Goal: Answer question/provide support

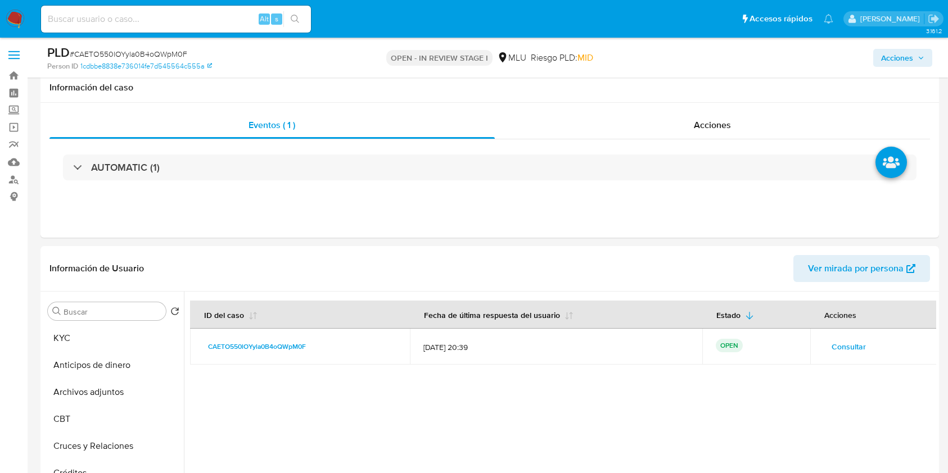
select select "10"
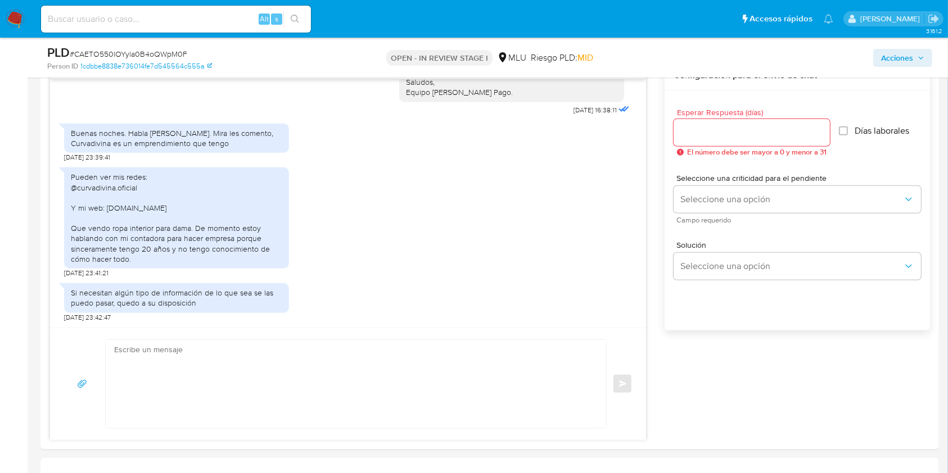
scroll to position [612, 0]
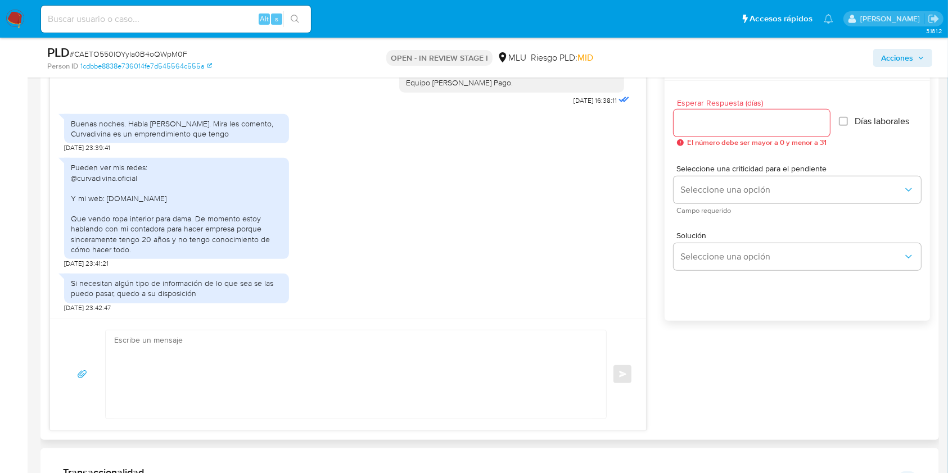
click at [368, 376] on textarea at bounding box center [353, 375] width 478 height 88
type textarea "b"
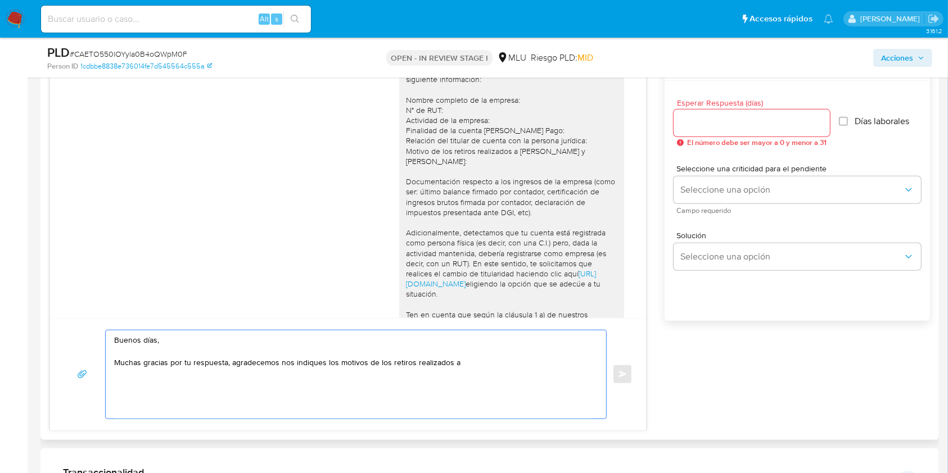
scroll to position [47, 0]
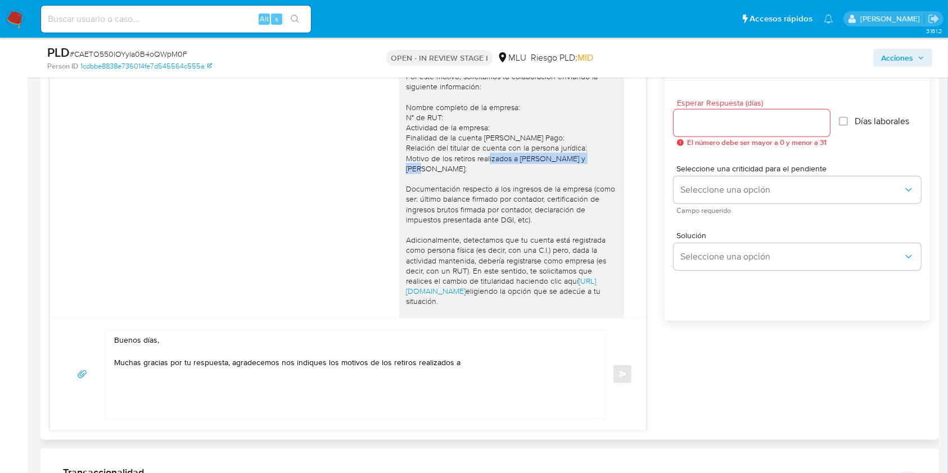
drag, startPoint x: 511, startPoint y: 159, endPoint x: 415, endPoint y: 168, distance: 96.5
click at [415, 168] on div "Buenas tardes Luciano, Te contactamos ya que necesitamos verificar algunos dato…" at bounding box center [511, 230] width 211 height 378
copy div "Georgina Mironi y Pablo Uraga"
click at [467, 358] on textarea "Buenos días, Muchas gracias por tu respuesta, agradecemos nos indiques los moti…" at bounding box center [353, 375] width 478 height 88
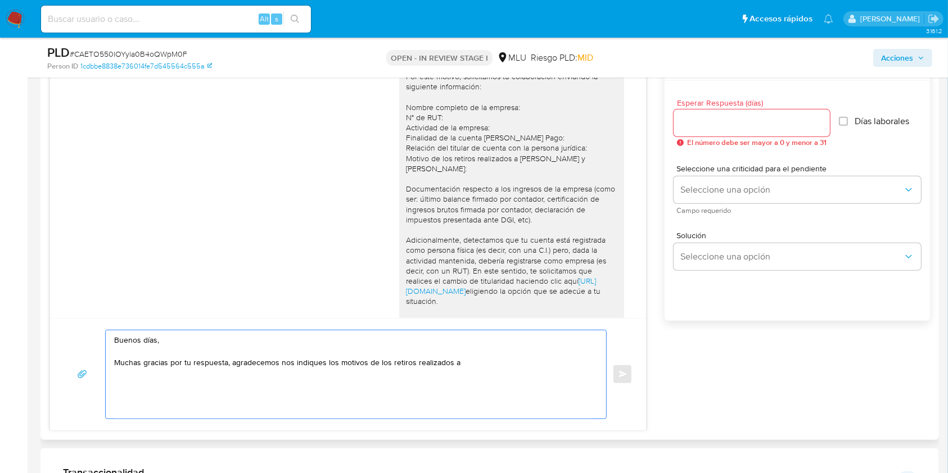
paste textarea "Georgina Mironi y Pablo Uraga"
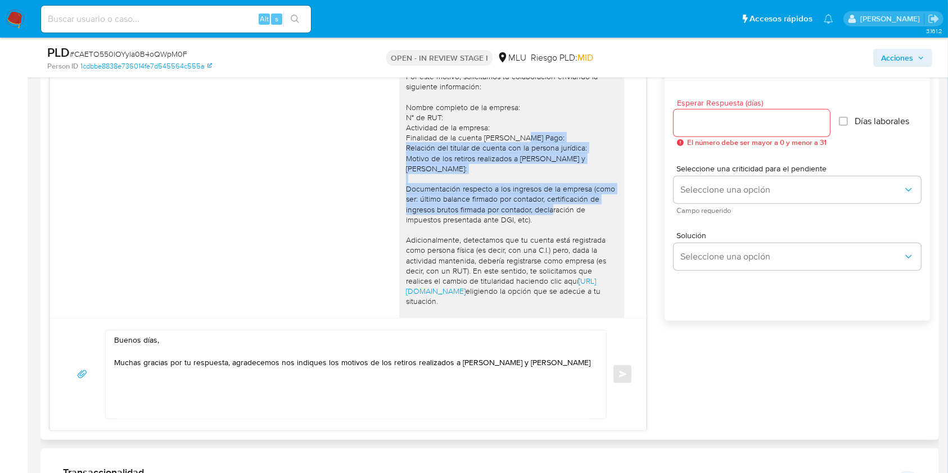
drag, startPoint x: 631, startPoint y: 136, endPoint x: 628, endPoint y: 209, distance: 73.1
click at [628, 209] on div "Buenas tardes Luciano, Te contactamos ya que necesitamos verificar algunos dato…" at bounding box center [348, 194] width 596 height 248
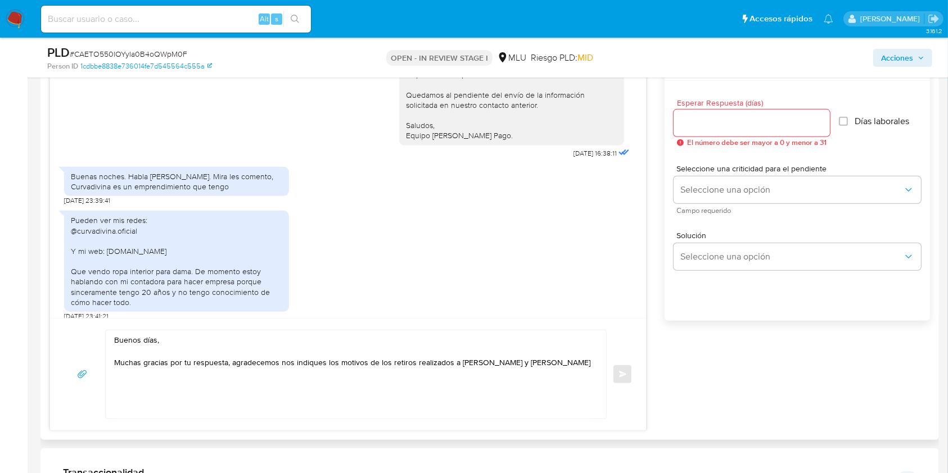
scroll to position [522, 0]
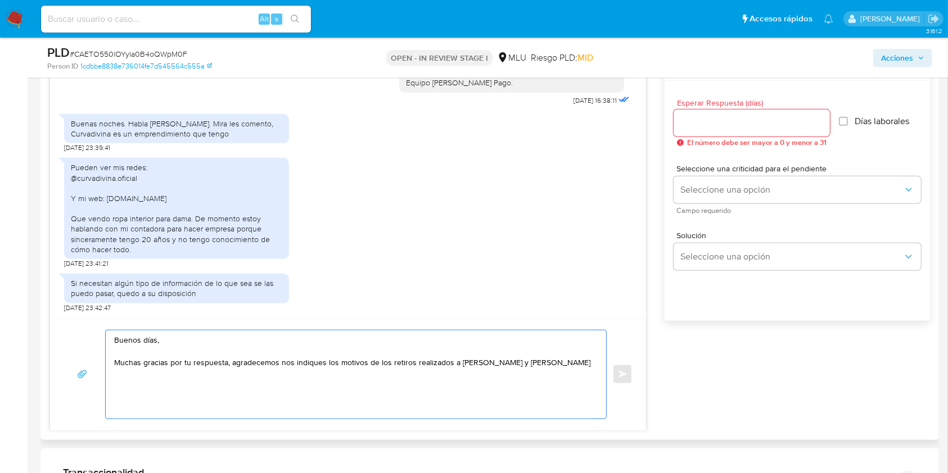
click at [562, 361] on textarea "Buenos días, Muchas gracias por tu respuesta, agradecemos nos indiques los moti…" at bounding box center [353, 375] width 478 height 88
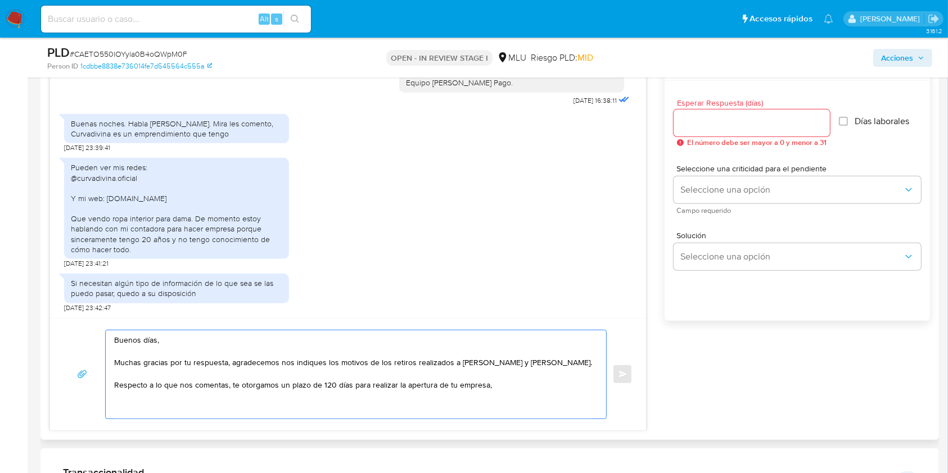
paste textarea "una vez cumplido el plazo nos pondremos en contacto contigo nuevamente, en caso…"
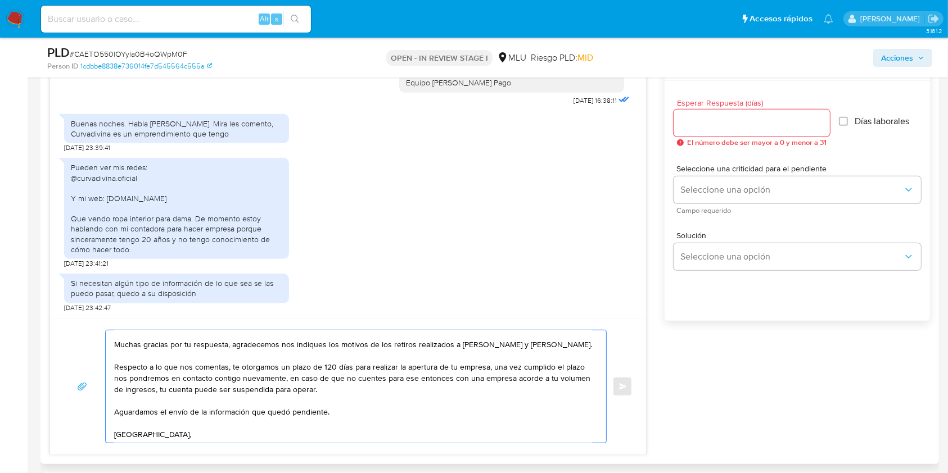
scroll to position [29, 0]
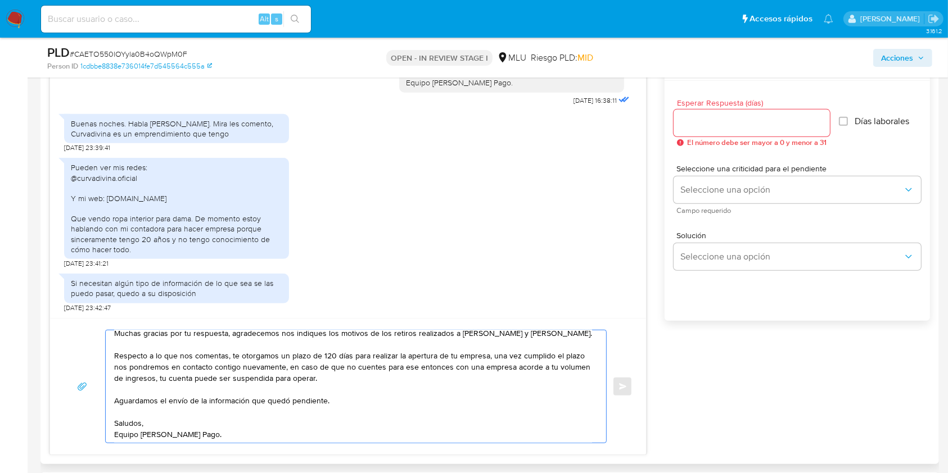
type textarea "Buenos días, Muchas gracias por tu respuesta, agradecemos nos indiques los moti…"
click at [720, 125] on input "Esperar Respuesta (días)" at bounding box center [751, 123] width 156 height 15
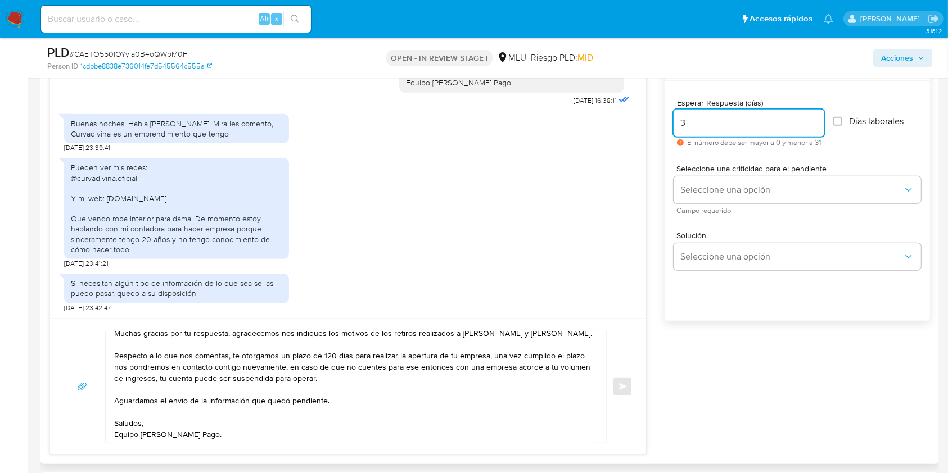
type input "3"
click at [723, 202] on div "Seleccione una criticidad para el pendiente Seleccione una opción Campo requeri…" at bounding box center [796, 189] width 247 height 49
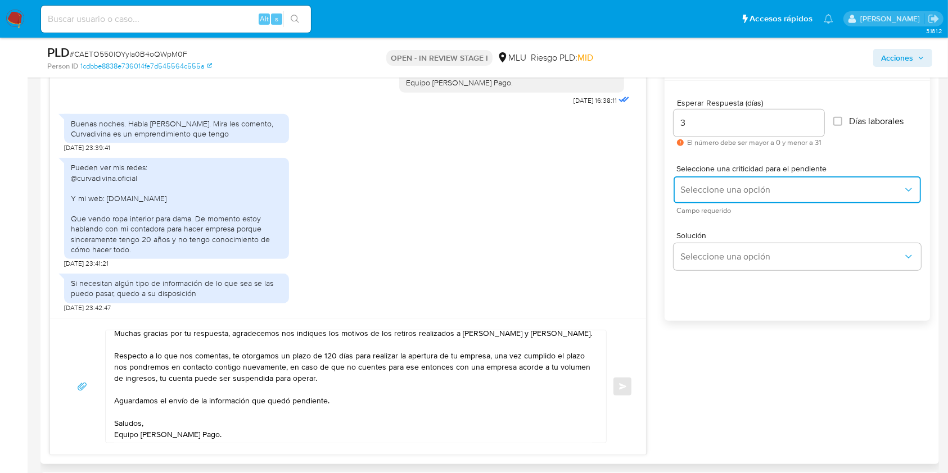
click at [729, 193] on span "Seleccione una opción" at bounding box center [791, 189] width 223 height 11
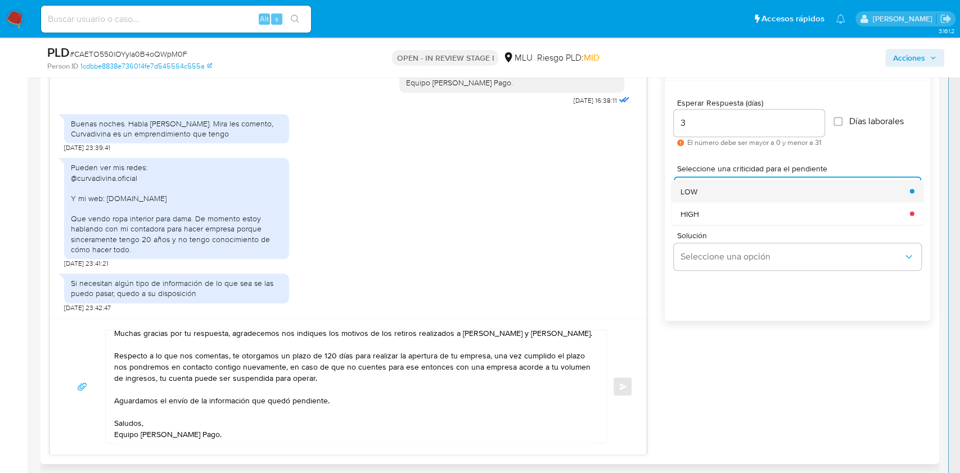
click at [699, 196] on div "LOW" at bounding box center [791, 191] width 223 height 22
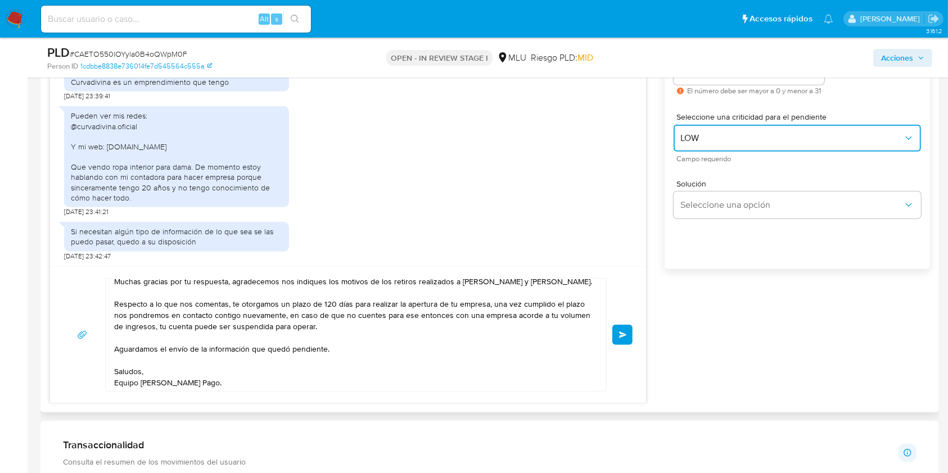
scroll to position [669, 0]
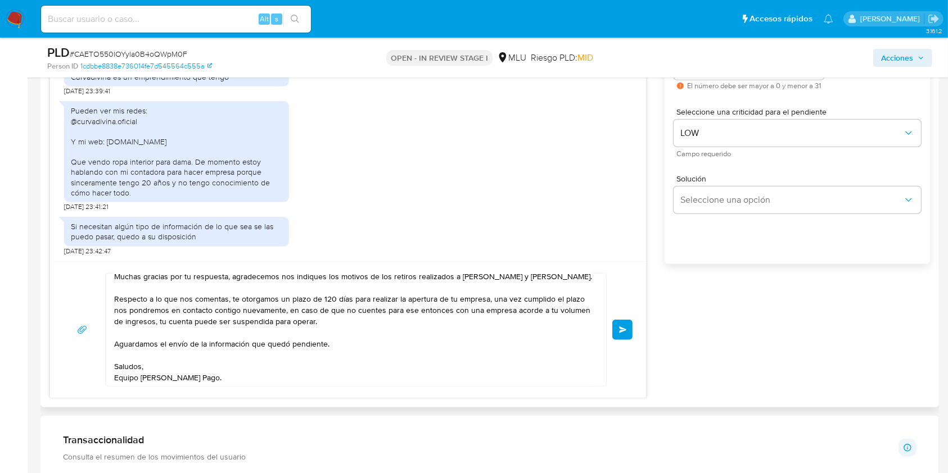
click at [619, 332] on button "Enviar" at bounding box center [622, 330] width 20 height 20
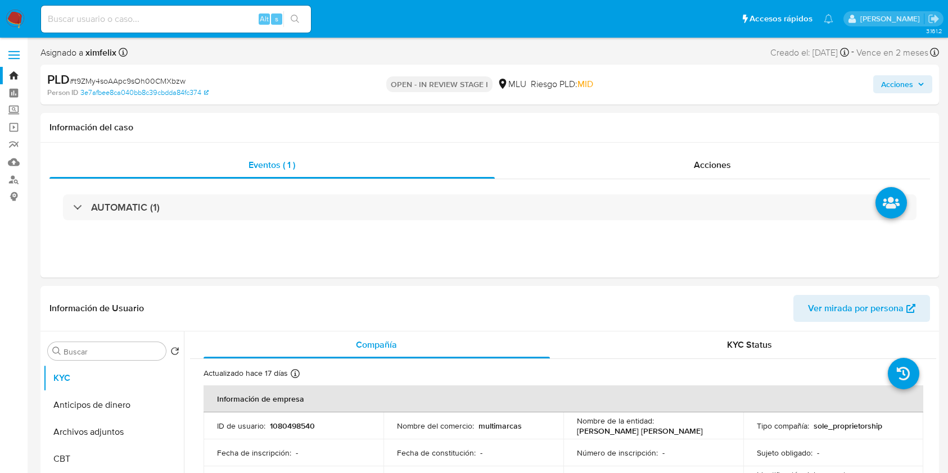
select select "10"
click at [167, 25] on input at bounding box center [176, 19] width 270 height 15
paste input "t9ZMy4soAApc9sOh00CMXbzw"
type input "t9ZMy4soAApc9sOh00CMXbzw"
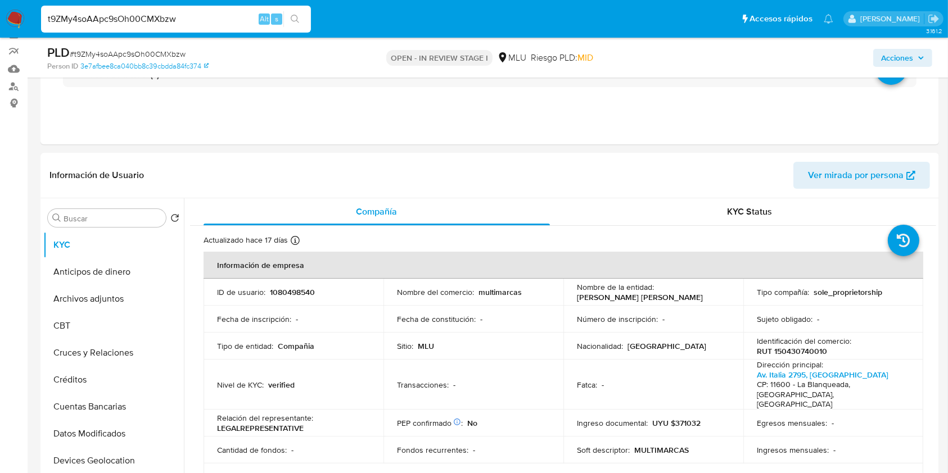
scroll to position [98, 0]
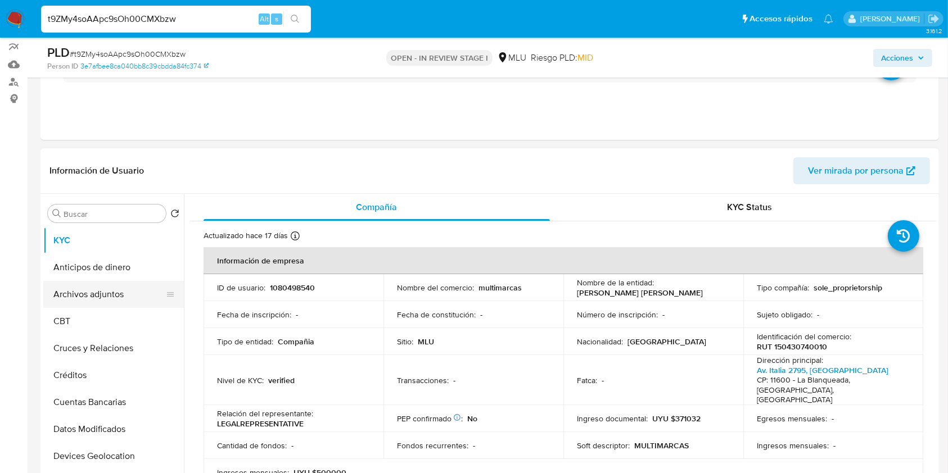
click at [106, 288] on button "Archivos adjuntos" at bounding box center [109, 294] width 132 height 27
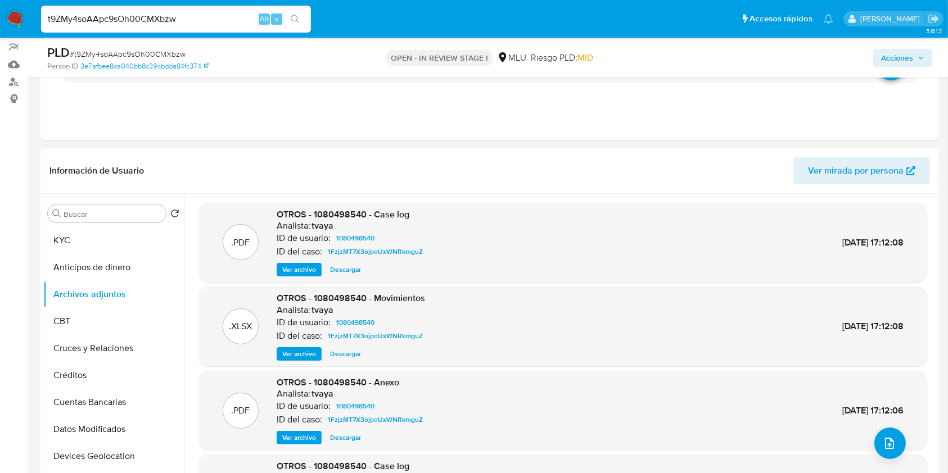
click at [289, 272] on span "Ver archivo" at bounding box center [299, 269] width 34 height 11
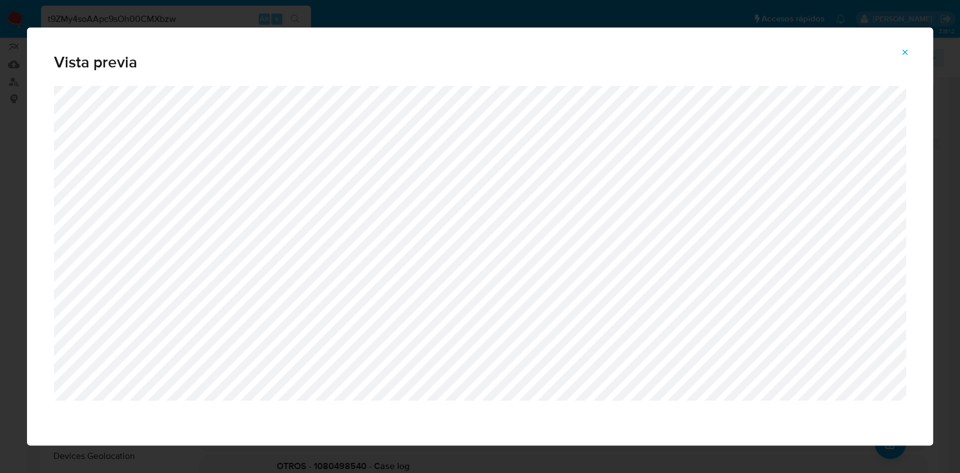
click at [899, 54] on button "Attachment preview" at bounding box center [904, 52] width 25 height 18
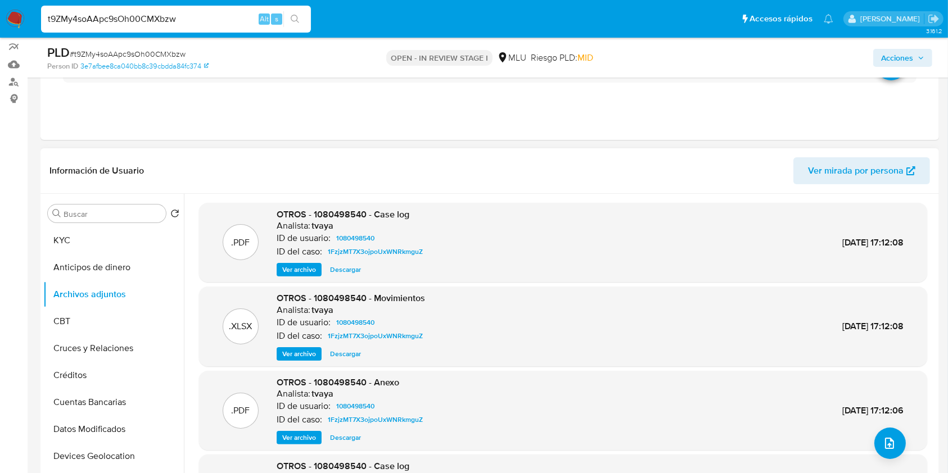
click at [886, 167] on span "Ver mirada por persona" at bounding box center [856, 170] width 96 height 27
click at [133, 241] on button "KYC" at bounding box center [109, 240] width 132 height 27
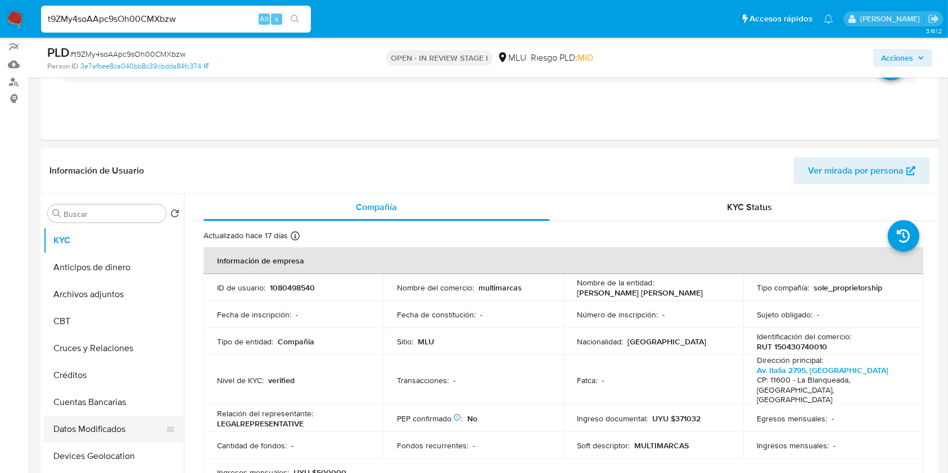
click at [126, 441] on button "Datos Modificados" at bounding box center [109, 429] width 132 height 27
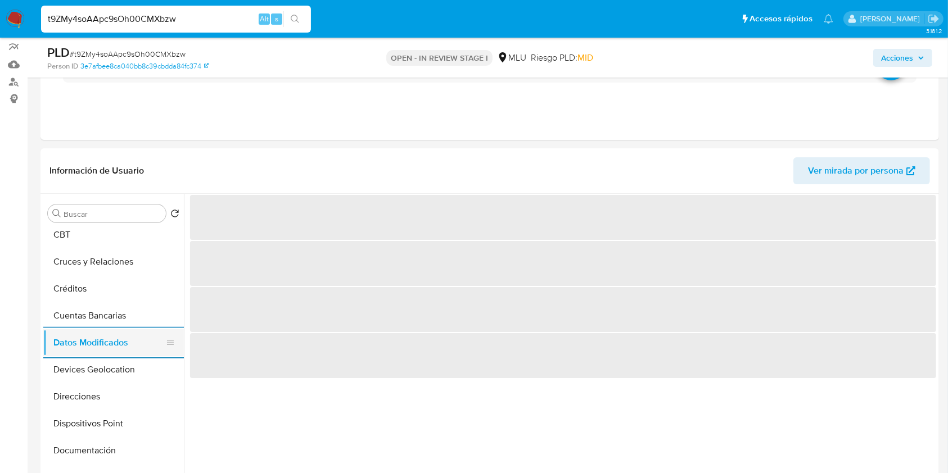
scroll to position [90, 0]
click at [126, 441] on button "Documentación" at bounding box center [113, 447] width 141 height 27
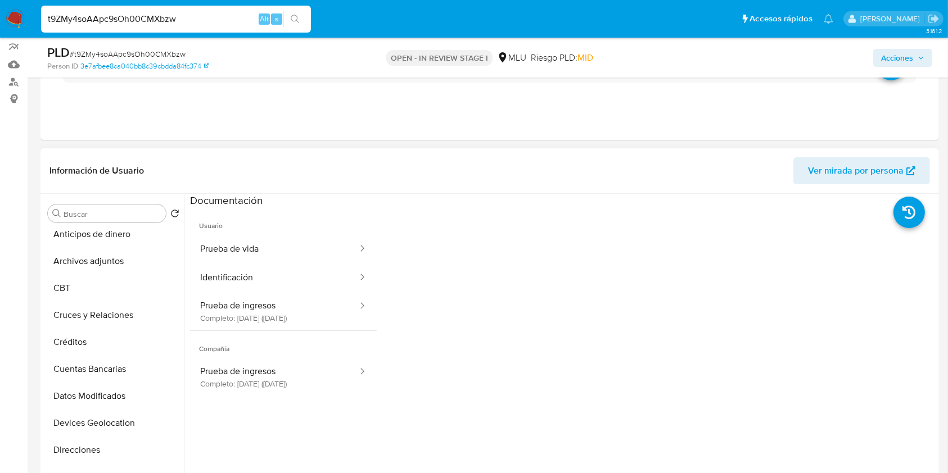
scroll to position [0, 0]
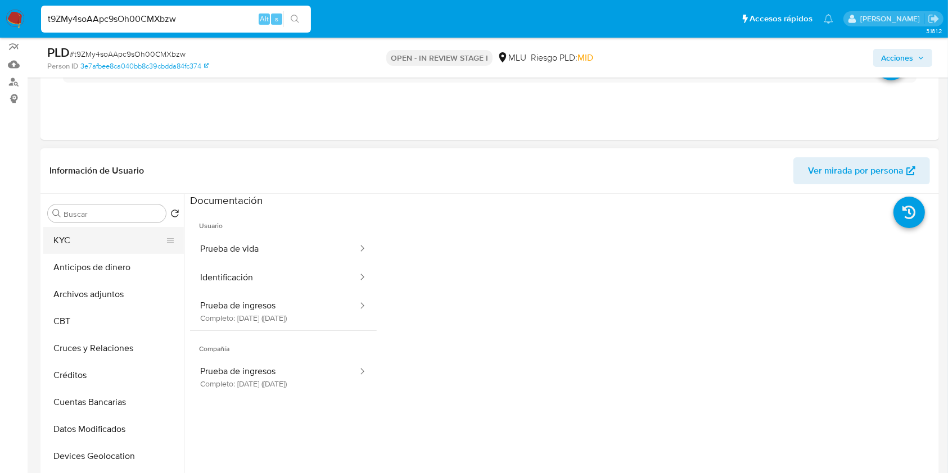
click at [118, 248] on button "KYC" at bounding box center [109, 240] width 132 height 27
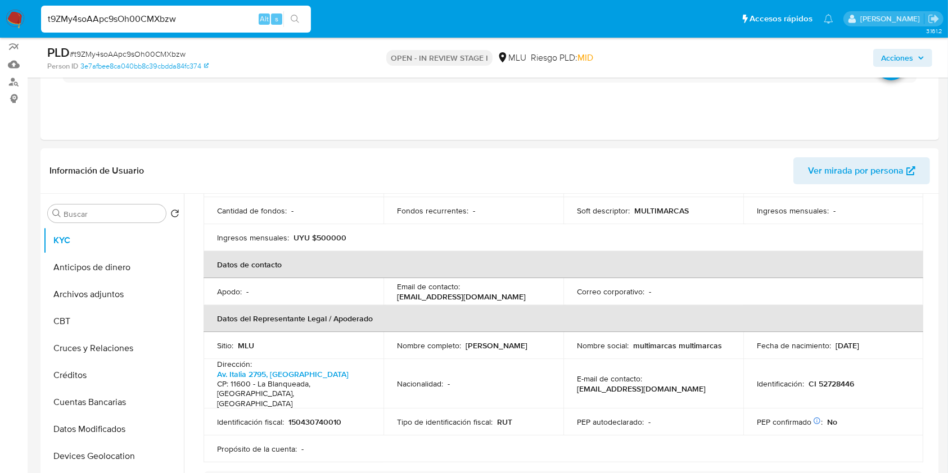
scroll to position [242, 0]
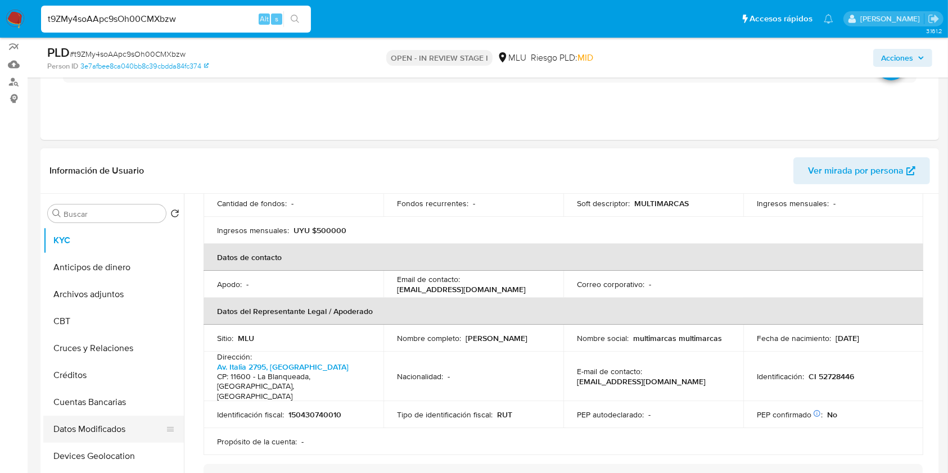
click at [112, 424] on button "Datos Modificados" at bounding box center [109, 429] width 132 height 27
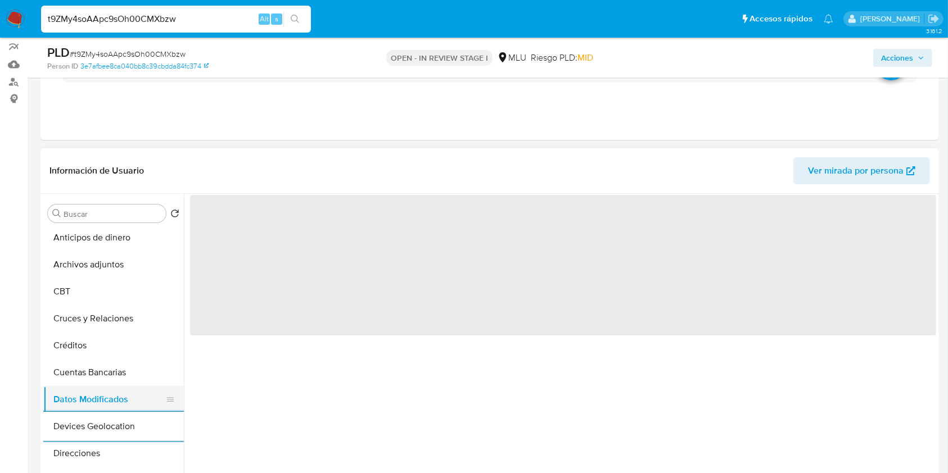
scroll to position [60, 0]
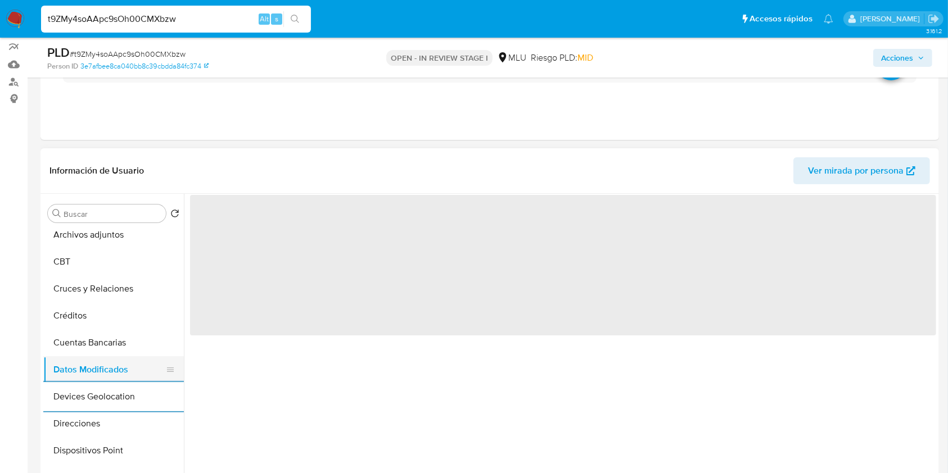
click at [112, 424] on ul "KYC Anticipos de dinero Archivos adjuntos CBT Cruces y Relaciones Créditos Cuen…" at bounding box center [113, 354] width 141 height 254
click at [112, 424] on button "Direcciones" at bounding box center [113, 423] width 141 height 27
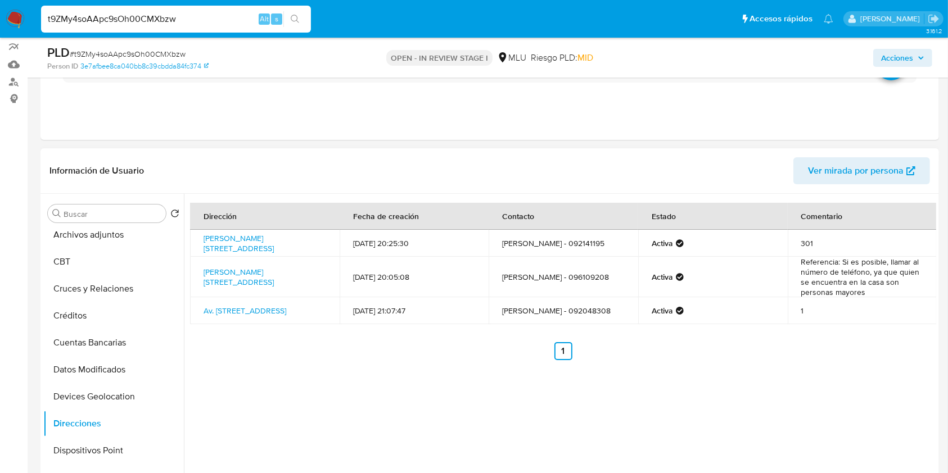
scroll to position [0, 0]
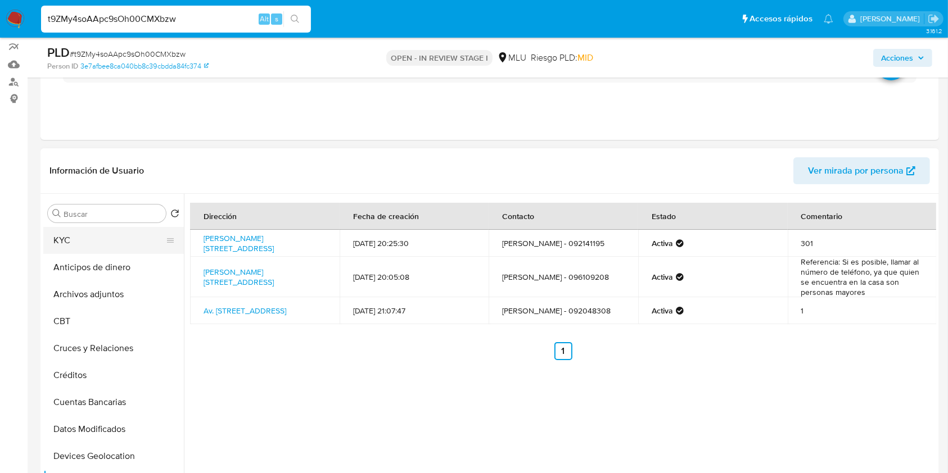
click at [134, 250] on button "KYC" at bounding box center [109, 240] width 132 height 27
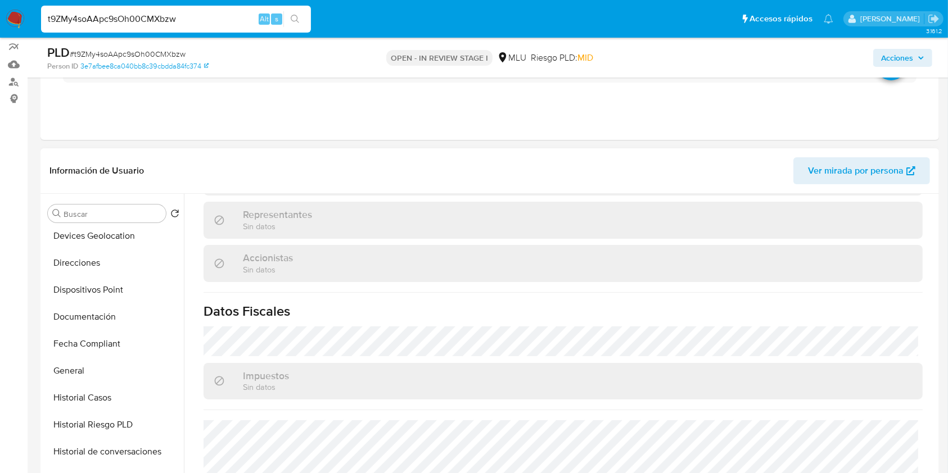
scroll to position [214, 0]
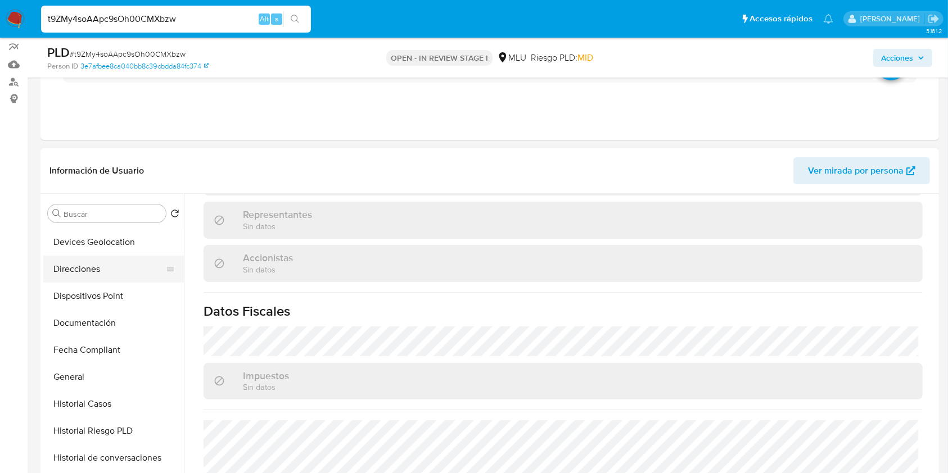
click at [123, 270] on button "Direcciones" at bounding box center [109, 269] width 132 height 27
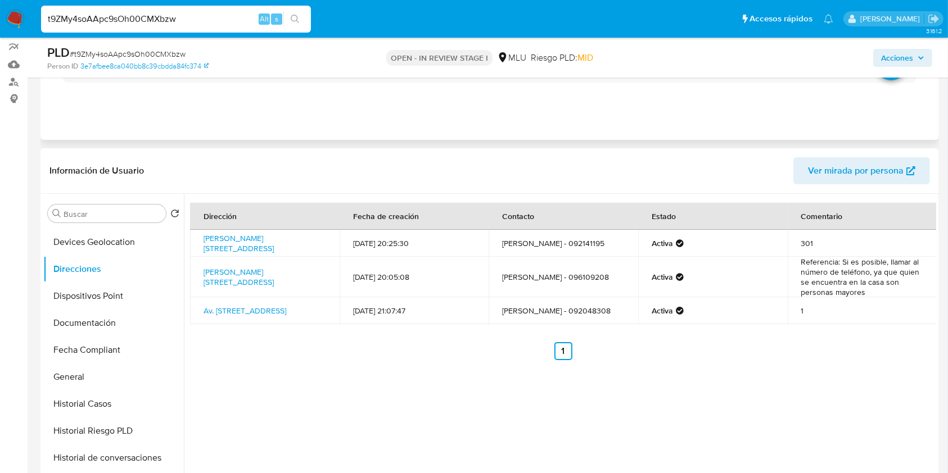
click at [351, 105] on div "Eventos ( 1 ) Acciones AUTOMATIC (1)" at bounding box center [489, 72] width 898 height 135
click at [128, 241] on button "KYC" at bounding box center [109, 240] width 132 height 27
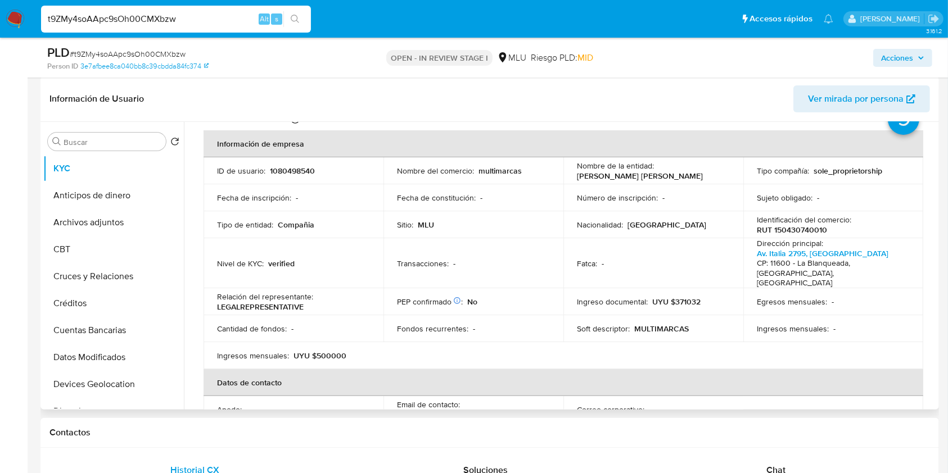
scroll to position [60, 0]
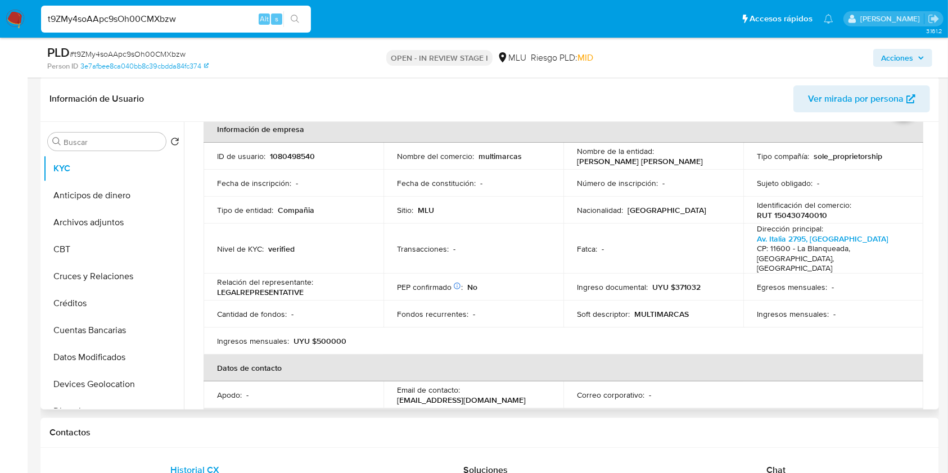
click at [875, 334] on table "Información de empresa ID de usuario : 1080498540 Nombre del comercio : multima…" at bounding box center [563, 341] width 720 height 450
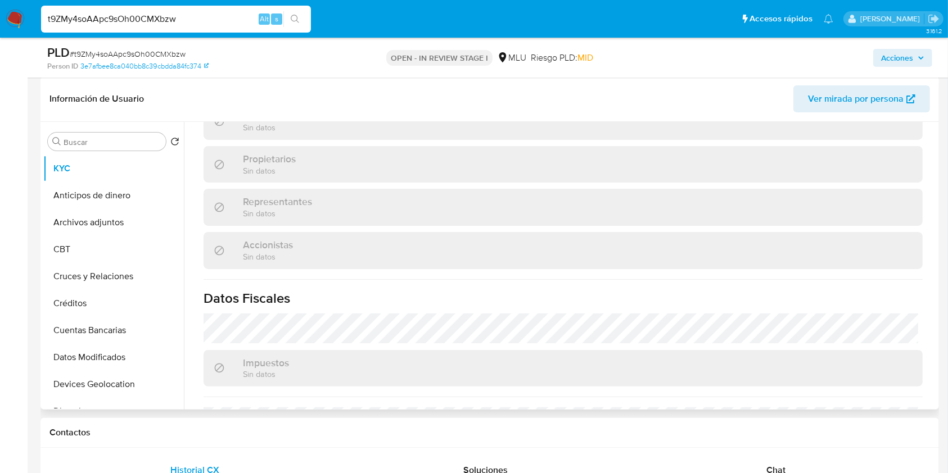
scroll to position [666, 0]
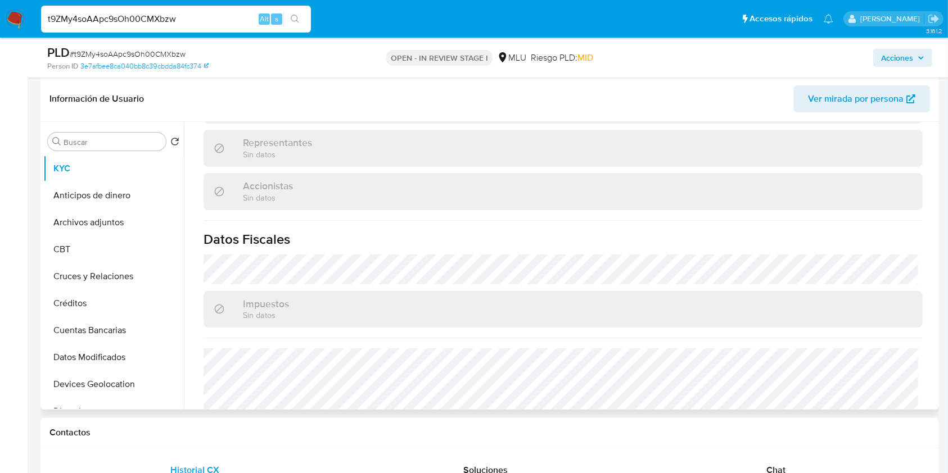
click at [823, 297] on div "Impuestos Sin datos" at bounding box center [562, 309] width 719 height 37
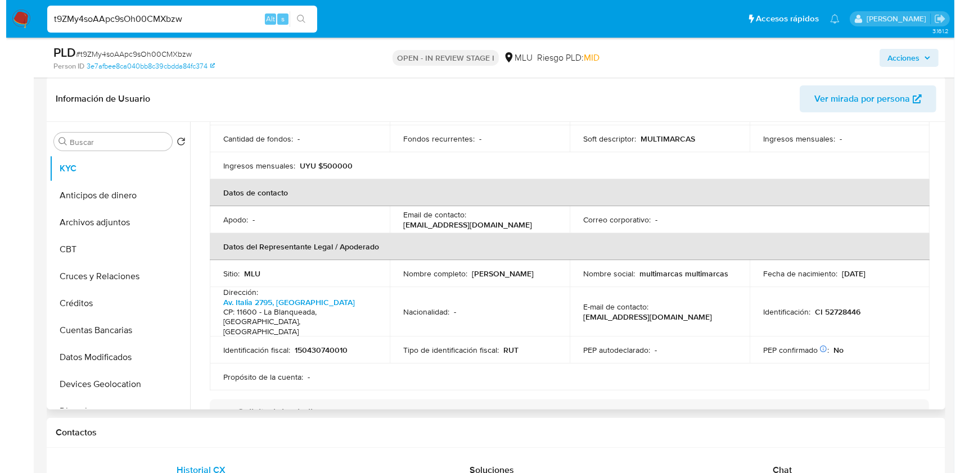
scroll to position [0, 0]
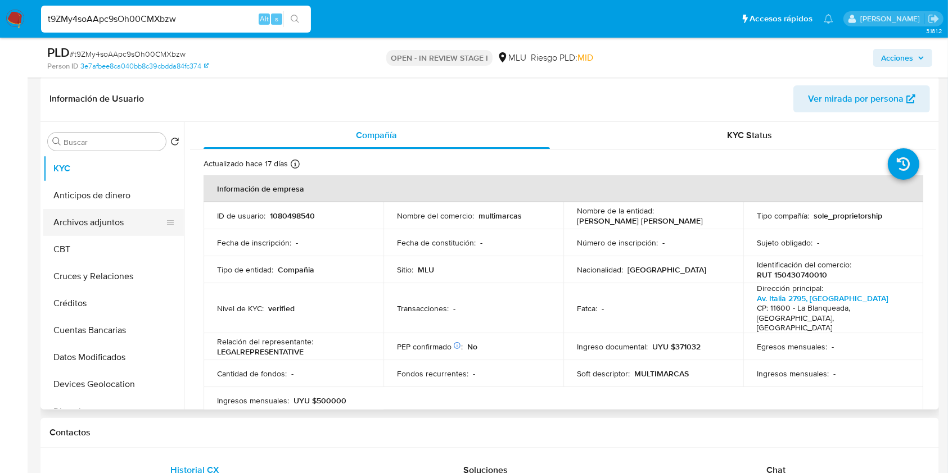
click at [119, 214] on button "Archivos adjuntos" at bounding box center [109, 222] width 132 height 27
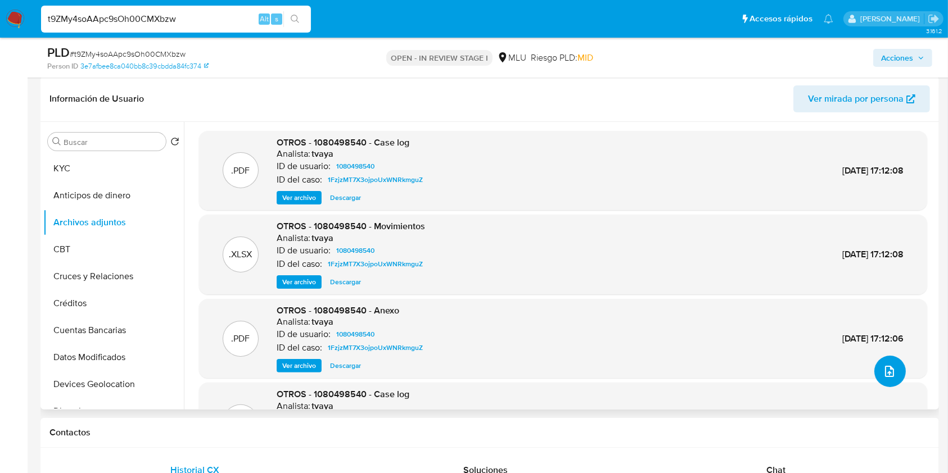
click at [883, 374] on icon "upload-file" at bounding box center [889, 371] width 13 height 13
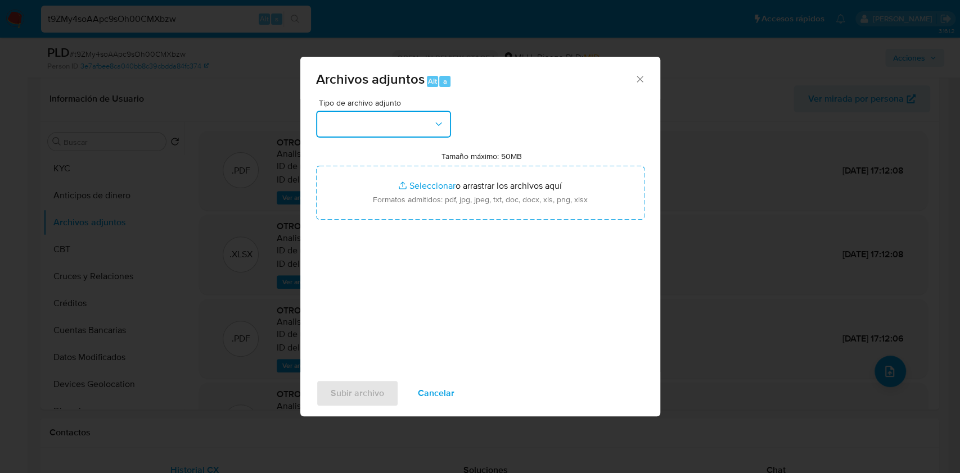
click at [419, 130] on button "button" at bounding box center [383, 124] width 135 height 27
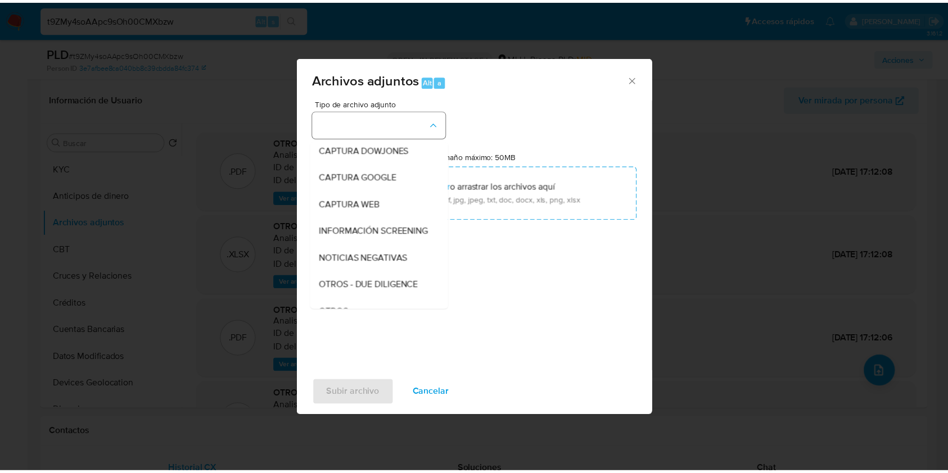
scroll to position [58, 0]
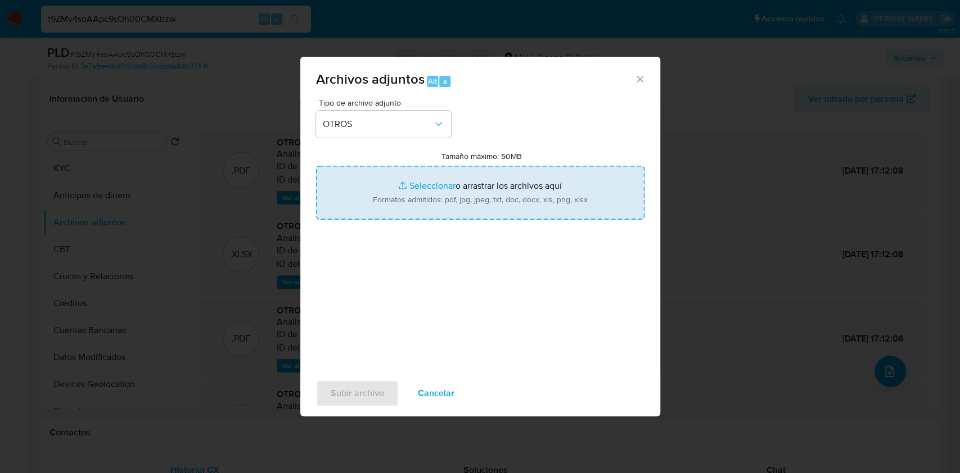
type input "C:\fakepath\Case Log 1080498540 10.09.2025.pdf"
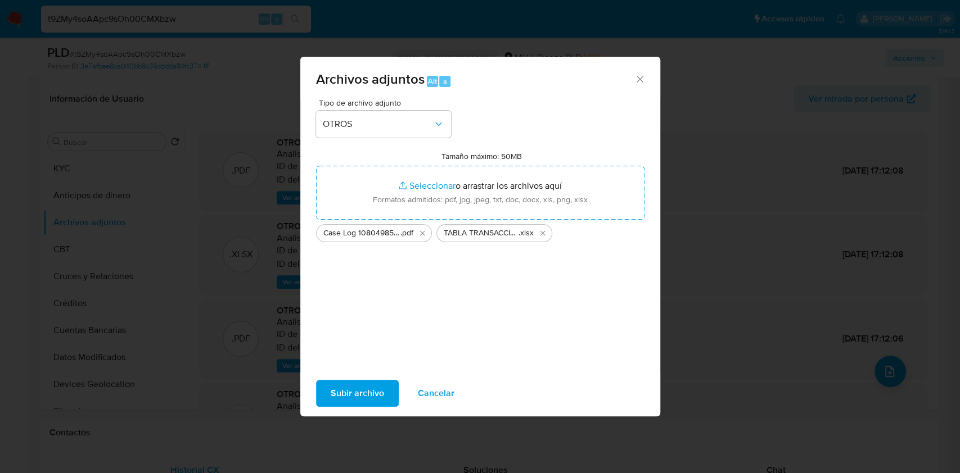
click at [355, 397] on span "Subir archivo" at bounding box center [357, 393] width 53 height 25
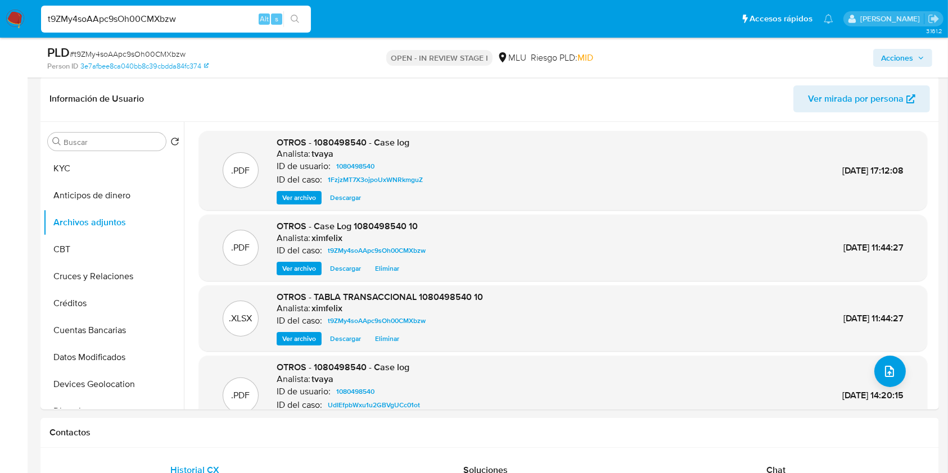
click at [883, 56] on span "Acciones" at bounding box center [897, 58] width 32 height 18
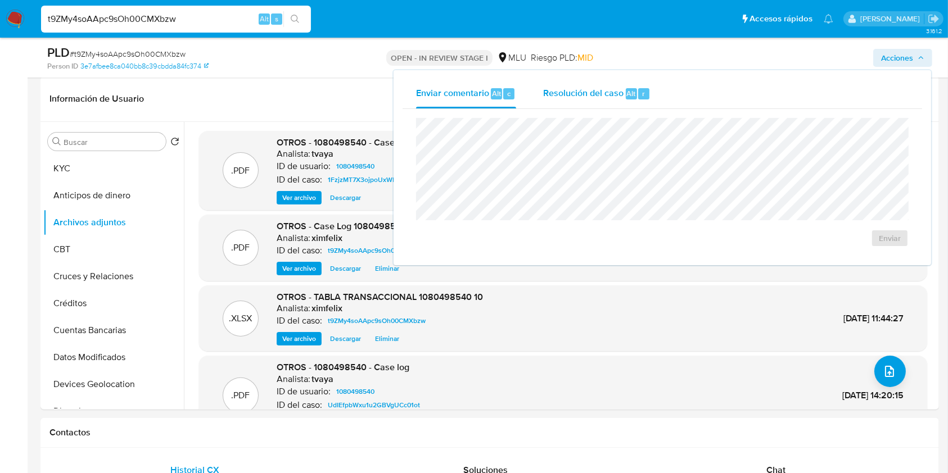
click at [603, 98] on span "Resolución del caso" at bounding box center [583, 93] width 80 height 13
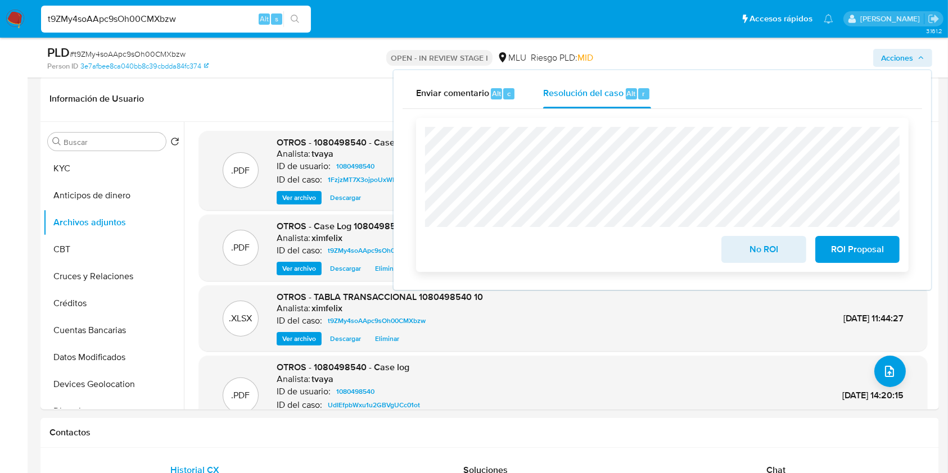
click at [763, 256] on span "No ROI" at bounding box center [763, 249] width 55 height 25
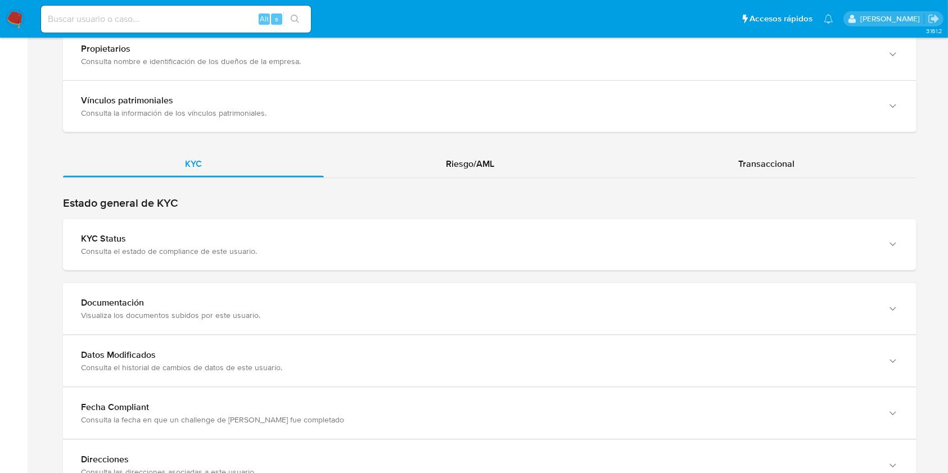
scroll to position [1045, 0]
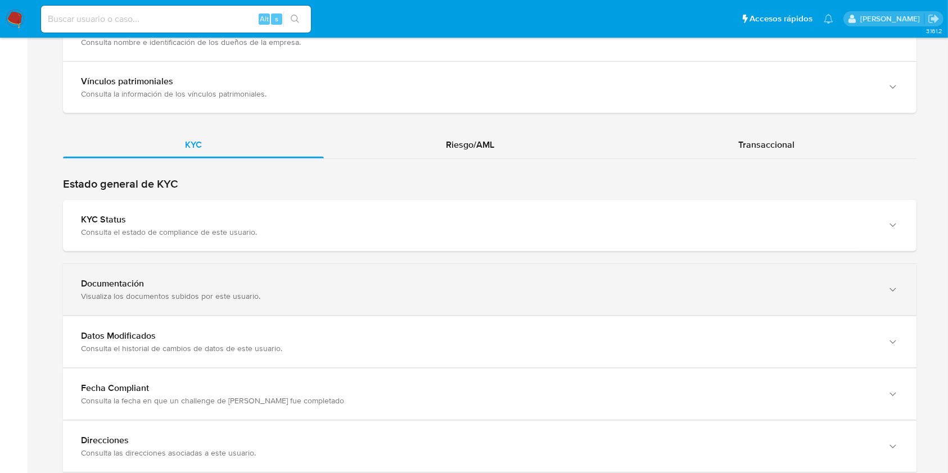
click at [849, 278] on div "Documentación" at bounding box center [478, 283] width 795 height 11
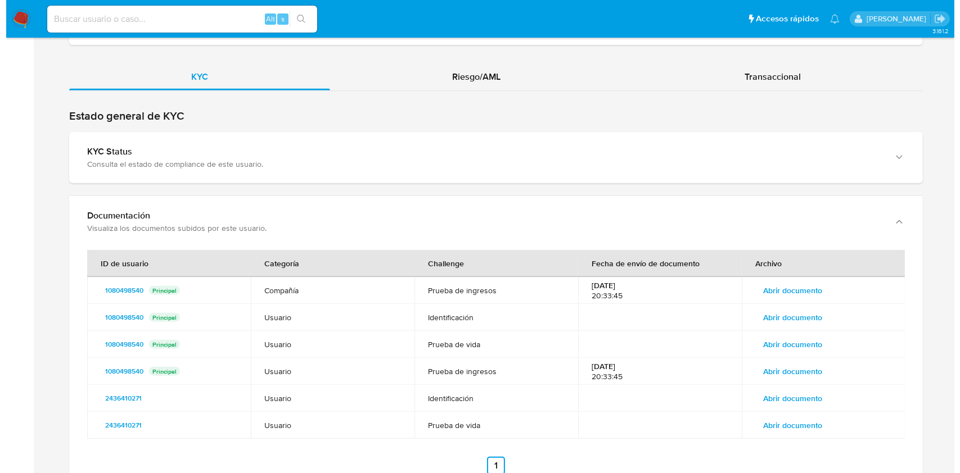
scroll to position [1134, 0]
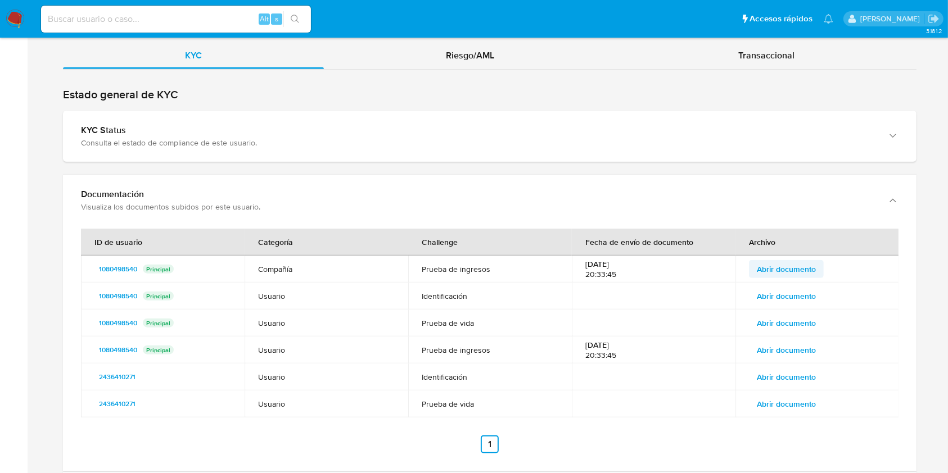
click at [803, 263] on span "Abrir documento" at bounding box center [786, 269] width 59 height 16
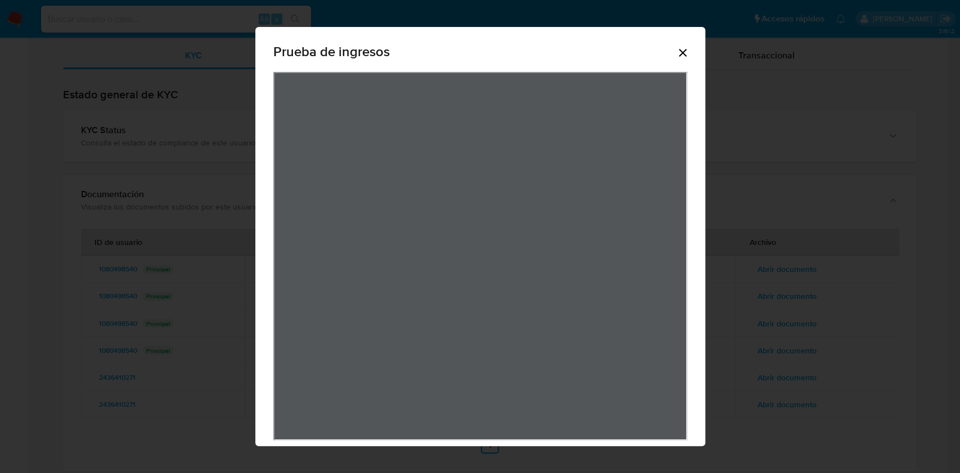
click at [763, 252] on div "Prueba de ingresos" at bounding box center [480, 236] width 960 height 473
click at [676, 58] on icon "Cerrar" at bounding box center [682, 52] width 13 height 13
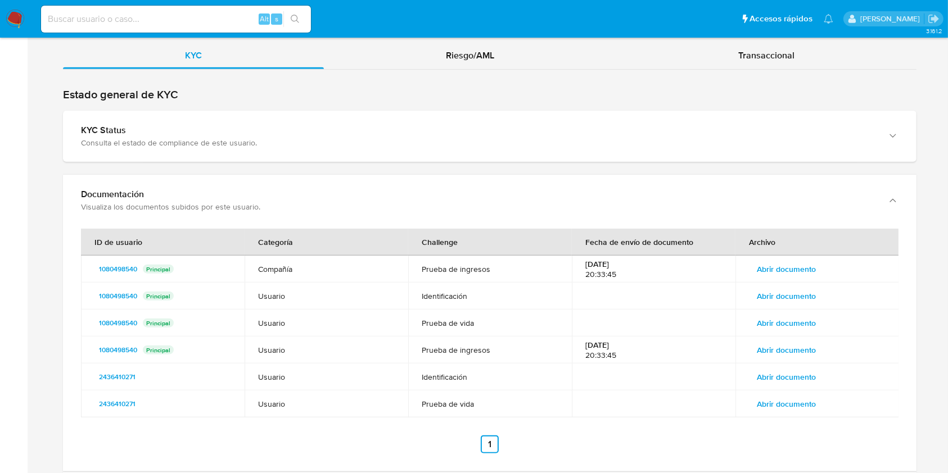
drag, startPoint x: 764, startPoint y: 259, endPoint x: 793, endPoint y: 252, distance: 28.9
click at [793, 261] on span "Abrir documento" at bounding box center [786, 269] width 59 height 16
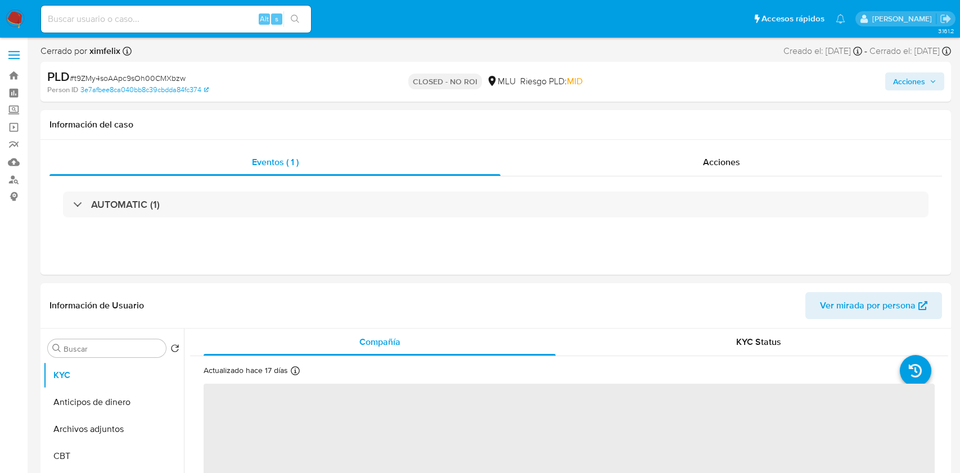
select select "10"
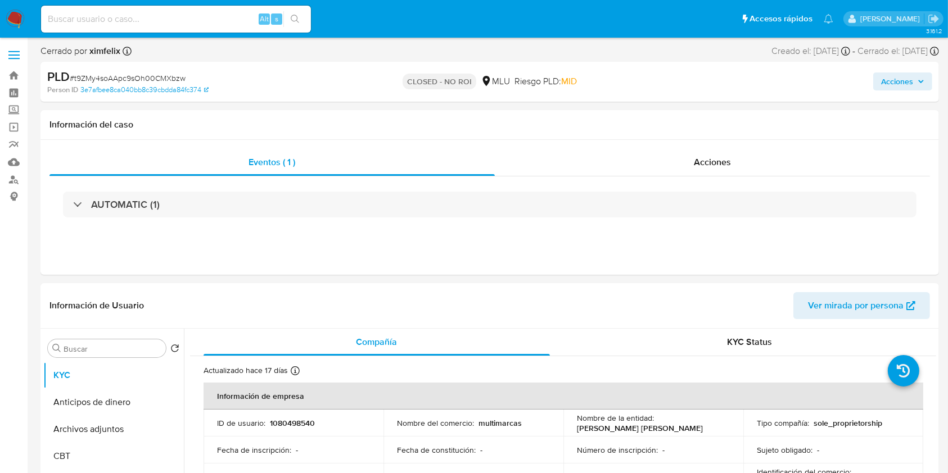
click at [200, 26] on div "Alt s" at bounding box center [176, 19] width 270 height 27
click at [201, 8] on div "Alt s" at bounding box center [176, 19] width 270 height 27
click at [198, 13] on input at bounding box center [176, 19] width 270 height 15
paste input "BfpLEbQ7l4YiAeyQt19aTJET"
type input "BfpLEbQ7l4YiAeyQt19aTJET"
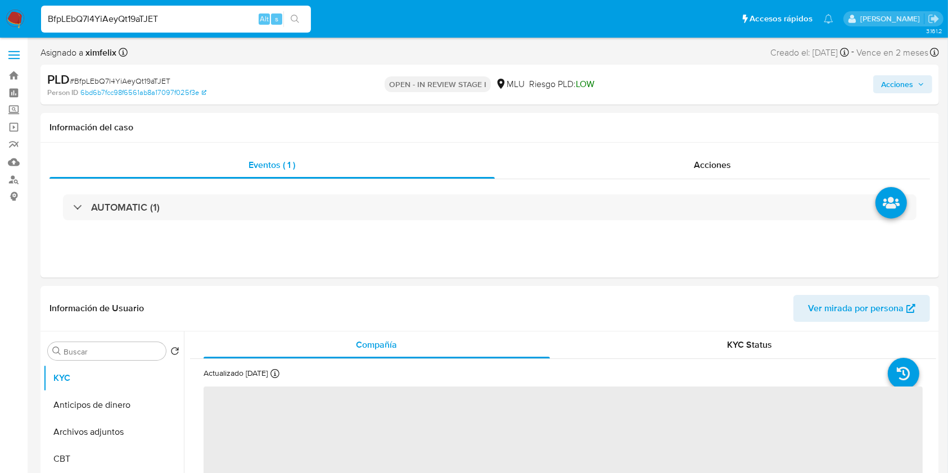
select select "10"
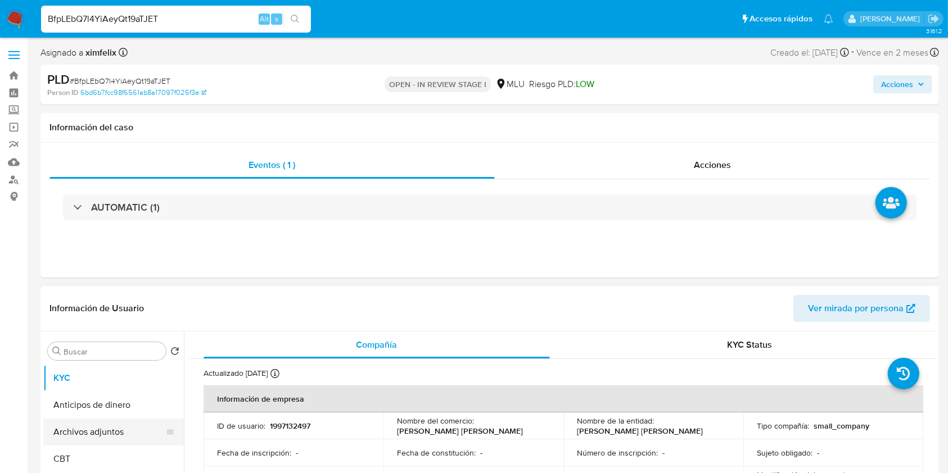
click at [126, 422] on button "Archivos adjuntos" at bounding box center [109, 432] width 132 height 27
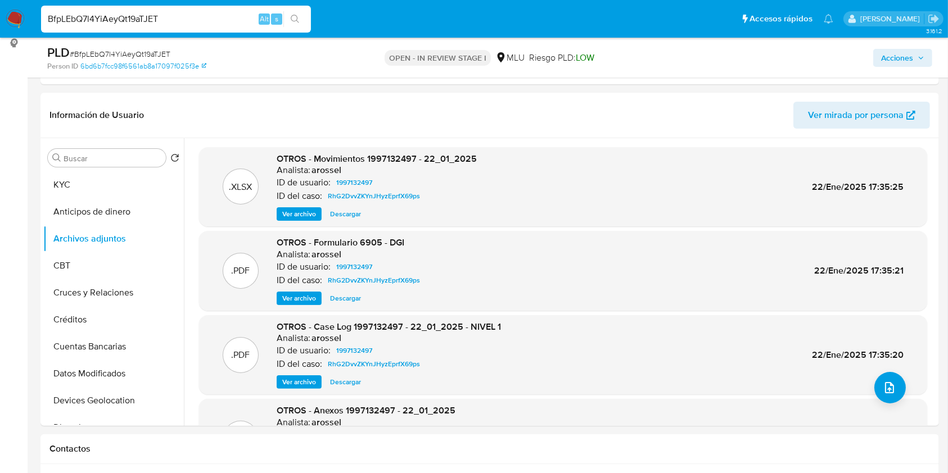
scroll to position [158, 0]
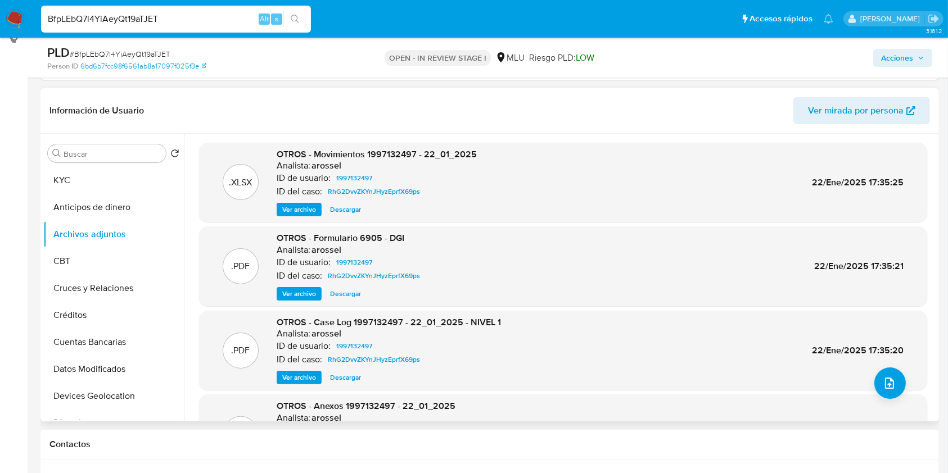
click at [292, 376] on span "Ver archivo" at bounding box center [299, 377] width 34 height 11
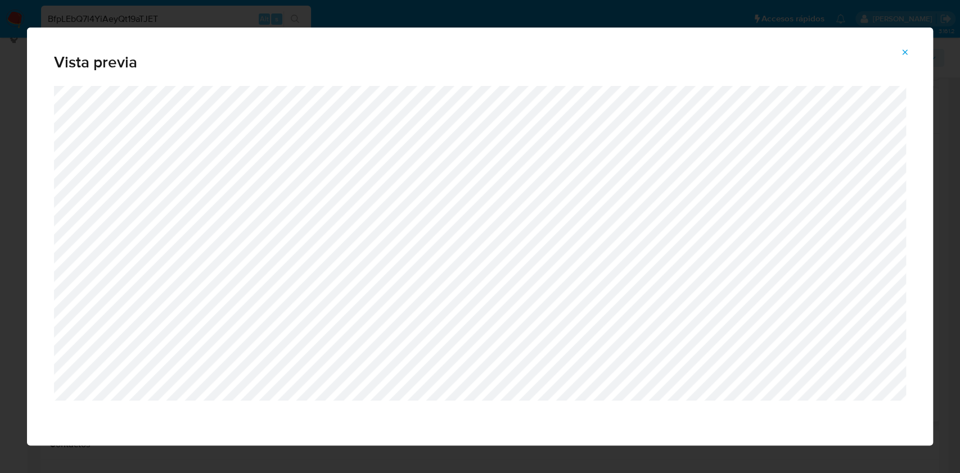
click at [909, 50] on button "Attachment preview" at bounding box center [904, 52] width 25 height 18
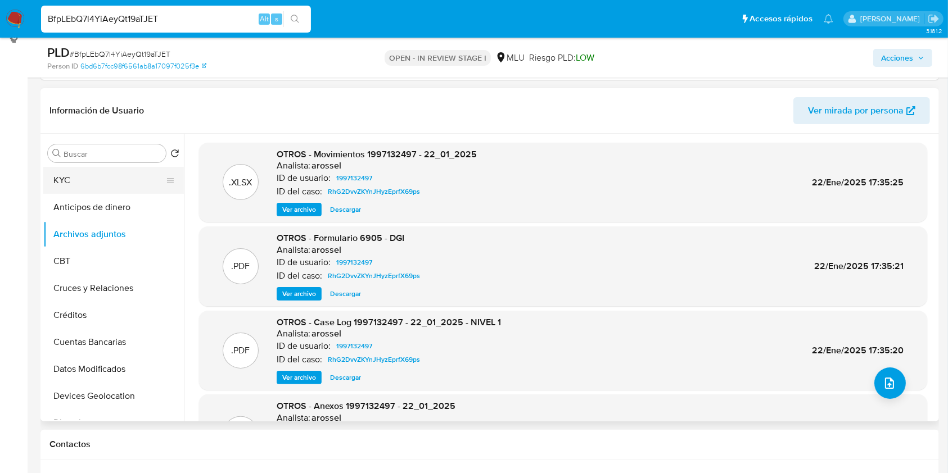
click at [106, 173] on button "KYC" at bounding box center [109, 180] width 132 height 27
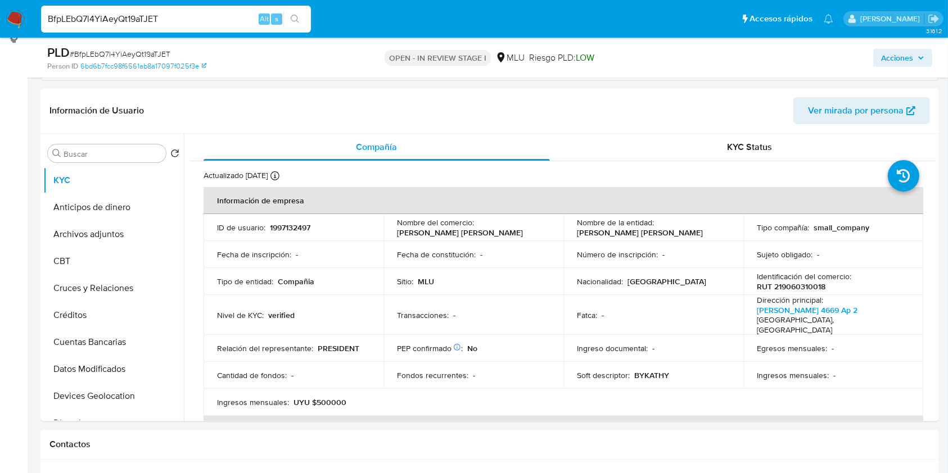
click at [403, 342] on td "PEP confirmado Obtenido de listas internas : No" at bounding box center [473, 348] width 180 height 27
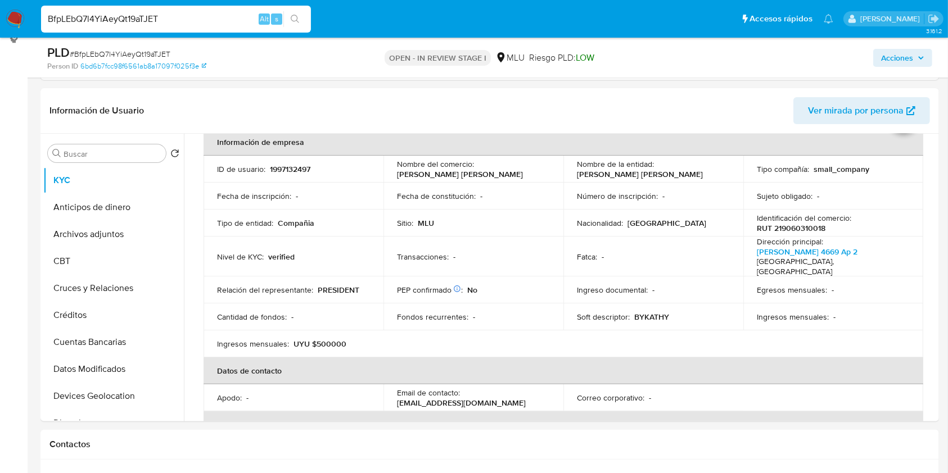
scroll to position [55, 0]
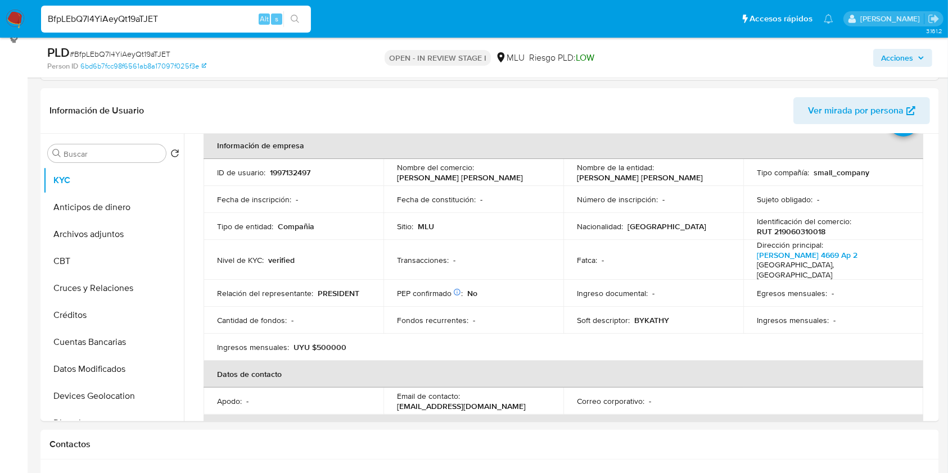
click at [805, 331] on table "Información de empresa ID de usuario : 1997132497 Nombre del comercio : LEMOLE …" at bounding box center [563, 349] width 720 height 434
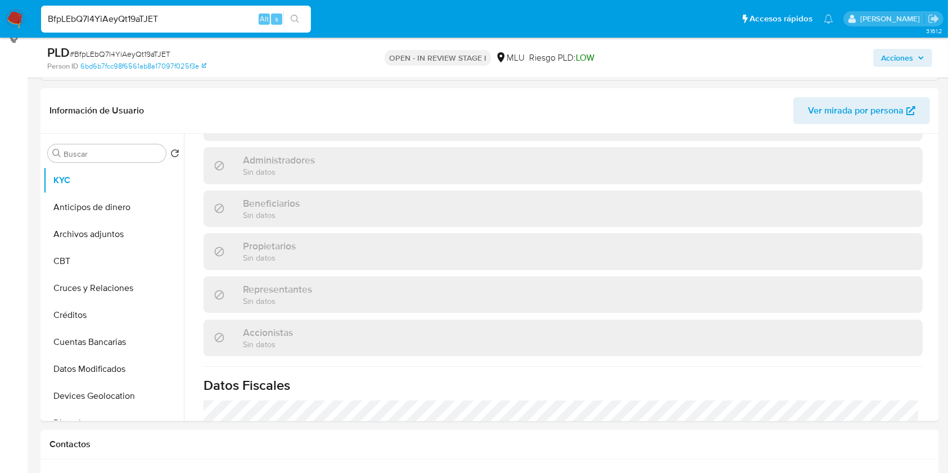
scroll to position [654, 0]
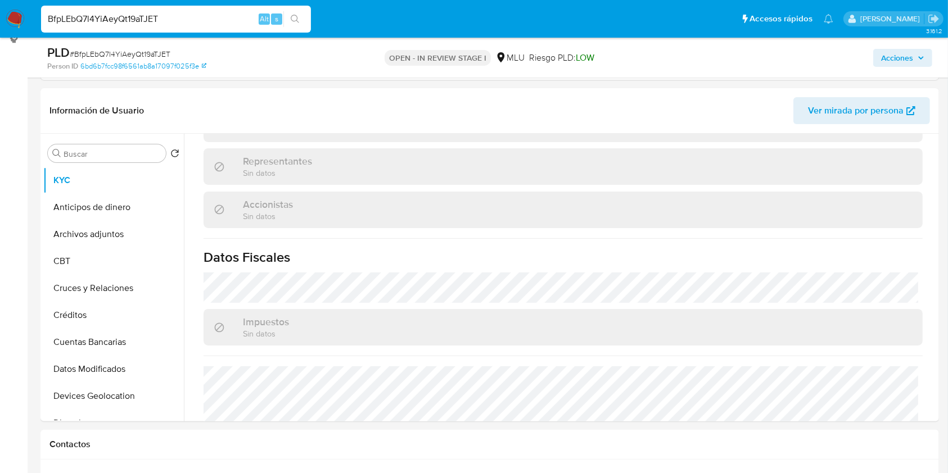
click at [739, 309] on div "Impuestos Sin datos" at bounding box center [562, 327] width 719 height 37
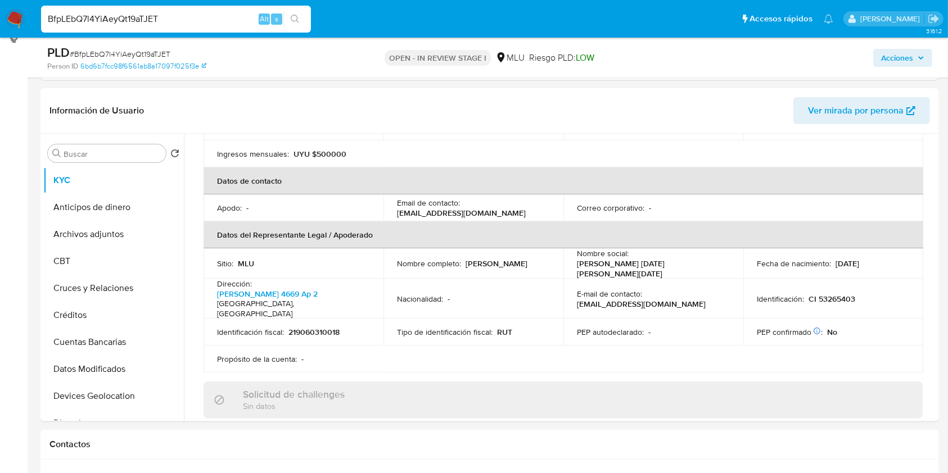
scroll to position [247, 0]
click at [682, 125] on div "Información de Usuario Ver mirada por persona" at bounding box center [489, 111] width 898 height 46
click at [131, 241] on button "Archivos adjuntos" at bounding box center [109, 234] width 132 height 27
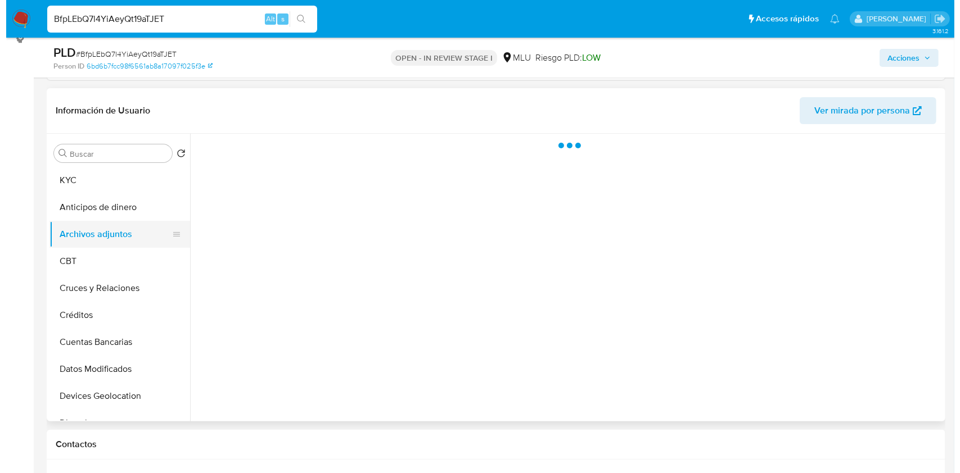
scroll to position [0, 0]
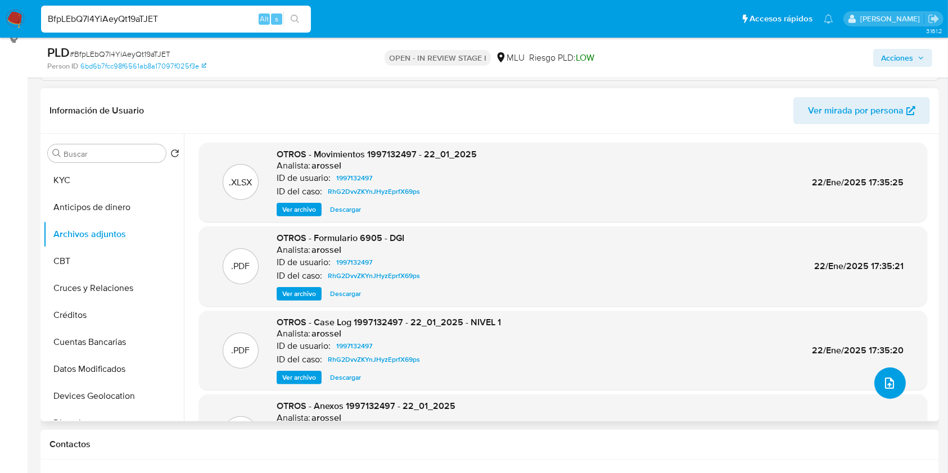
click at [883, 386] on span "upload-file" at bounding box center [889, 383] width 13 height 13
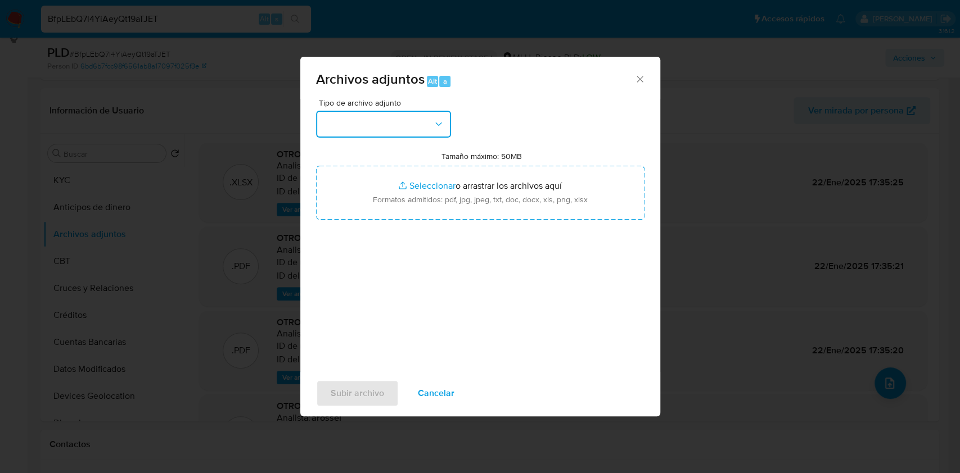
click at [400, 121] on button "button" at bounding box center [383, 124] width 135 height 27
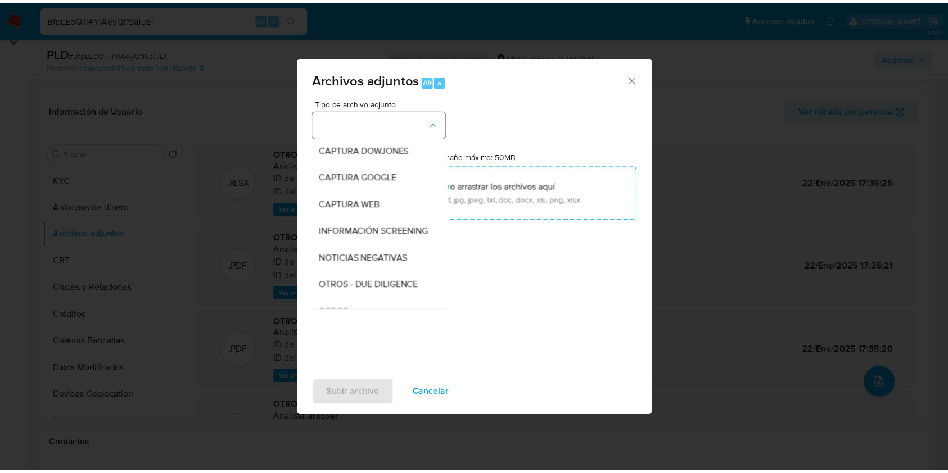
scroll to position [58, 0]
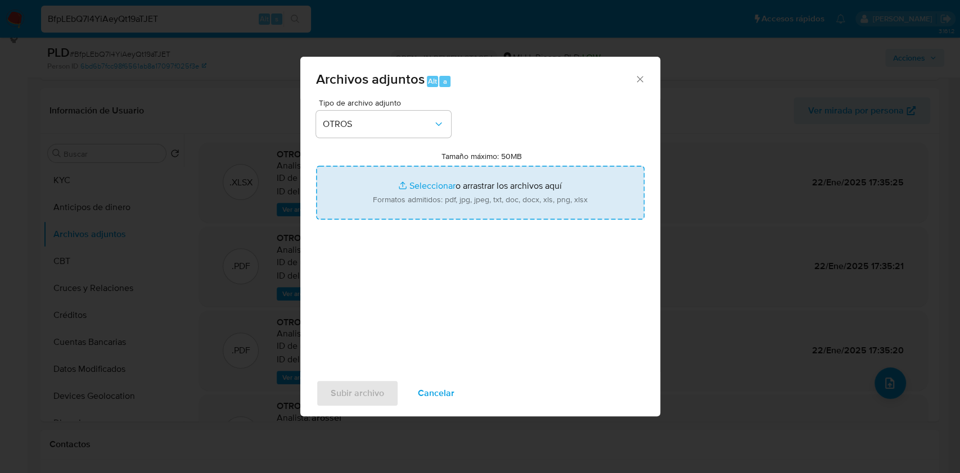
type input "C:\fakepath\Case Log 1997132497 - 10_09_2025 .pdf"
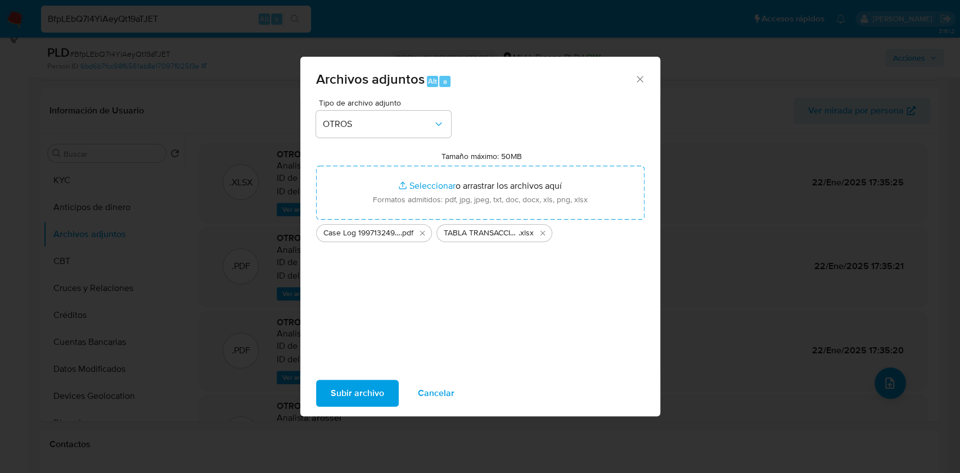
click at [374, 392] on span "Subir archivo" at bounding box center [357, 393] width 53 height 25
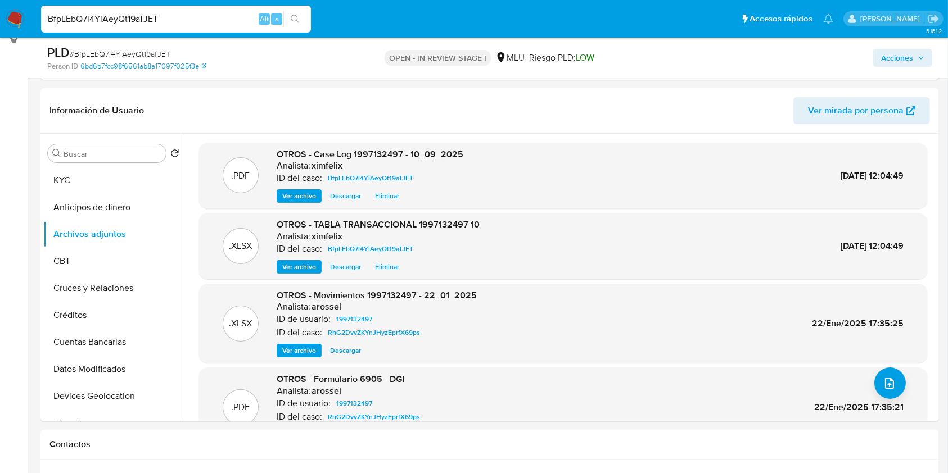
click at [906, 50] on span "Acciones" at bounding box center [897, 58] width 32 height 18
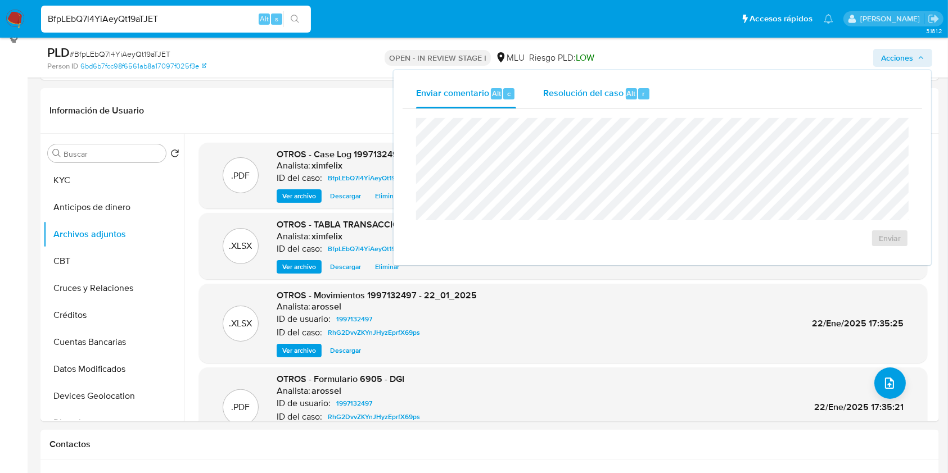
click at [592, 92] on span "Resolución del caso" at bounding box center [583, 93] width 80 height 13
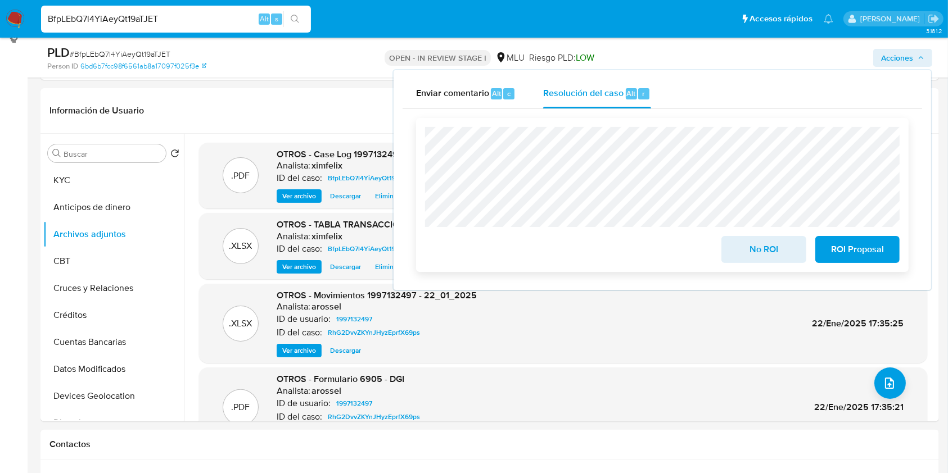
click at [767, 246] on span "No ROI" at bounding box center [763, 249] width 55 height 25
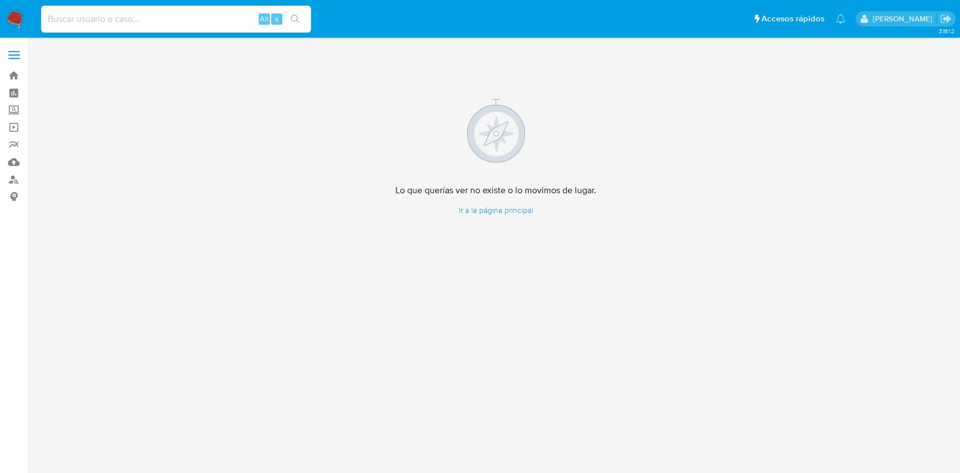
click at [218, 12] on input at bounding box center [176, 19] width 270 height 15
paste input "824508133"
type input "824508133"
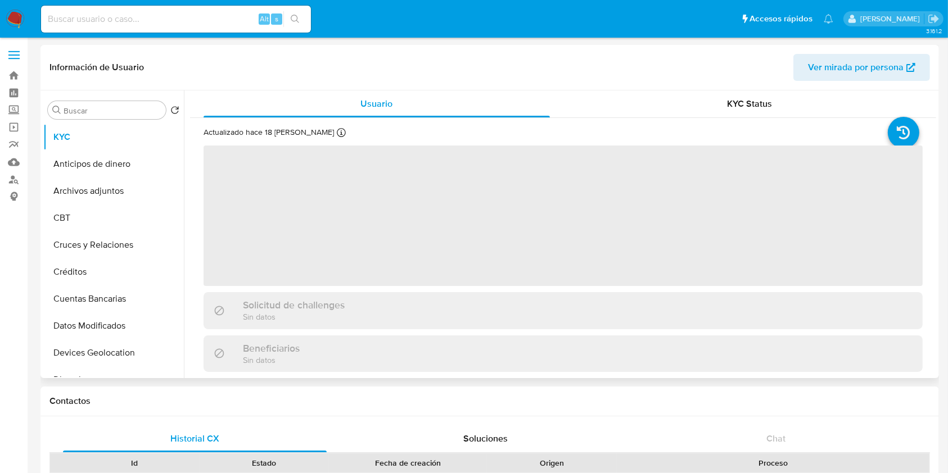
select select "10"
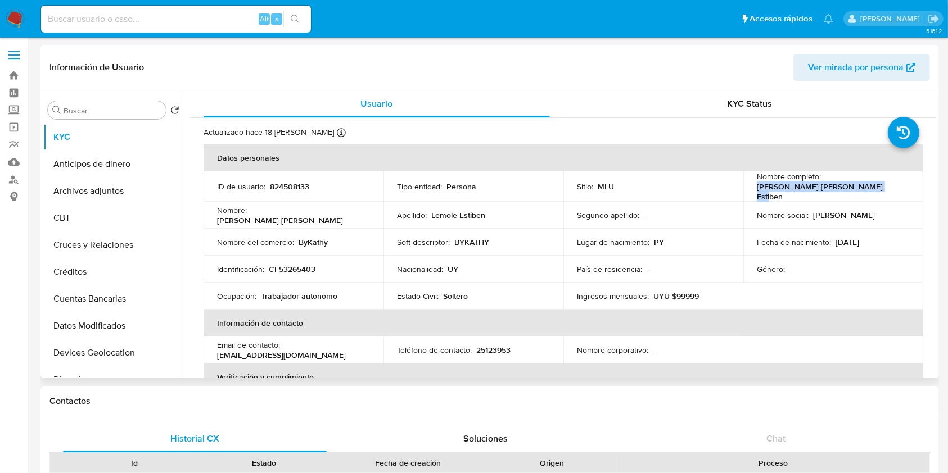
drag, startPoint x: 874, startPoint y: 189, endPoint x: 749, endPoint y: 191, distance: 124.8
click at [749, 191] on td "Nombre completo : Katherine Natalia Lemole Estiben" at bounding box center [833, 186] width 180 height 30
copy p "[PERSON_NAME] [PERSON_NAME] Estiben"
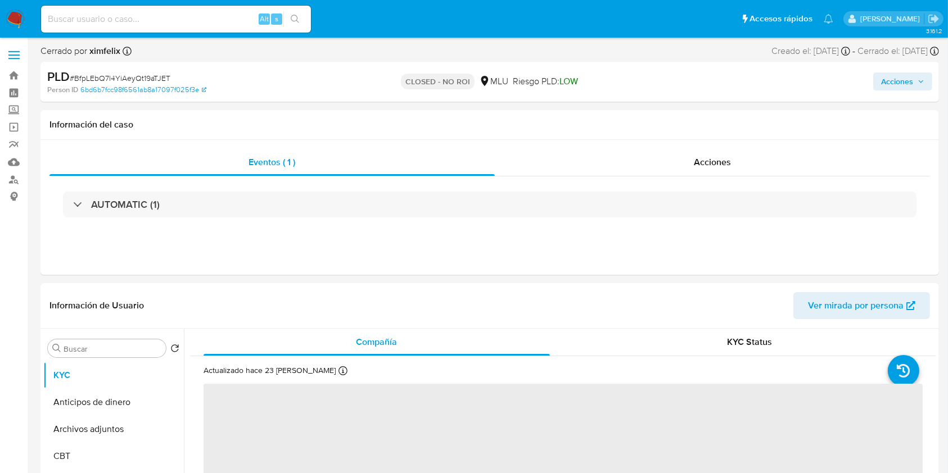
select select "10"
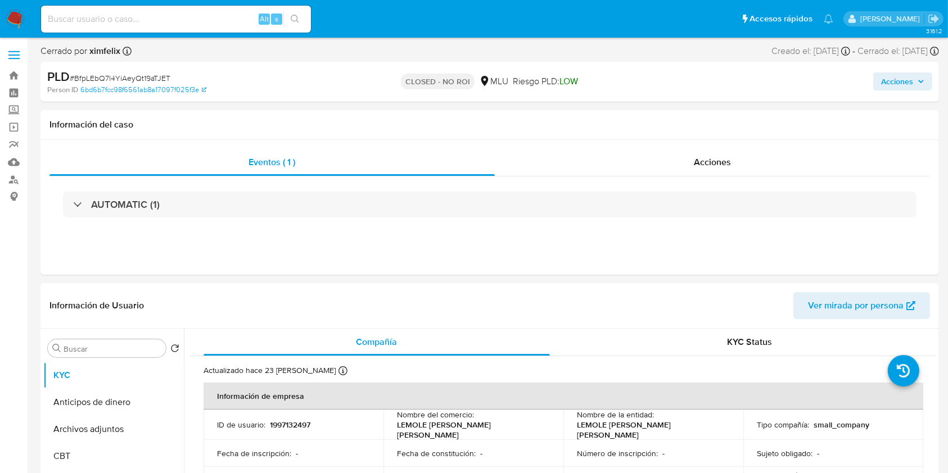
click at [208, 25] on input at bounding box center [176, 19] width 270 height 15
paste input "XbKKyqyGU9Jzk6bMyHc2HQjO"
type input "XbKKyqyGU9Jzk6bMyHc2HQjO"
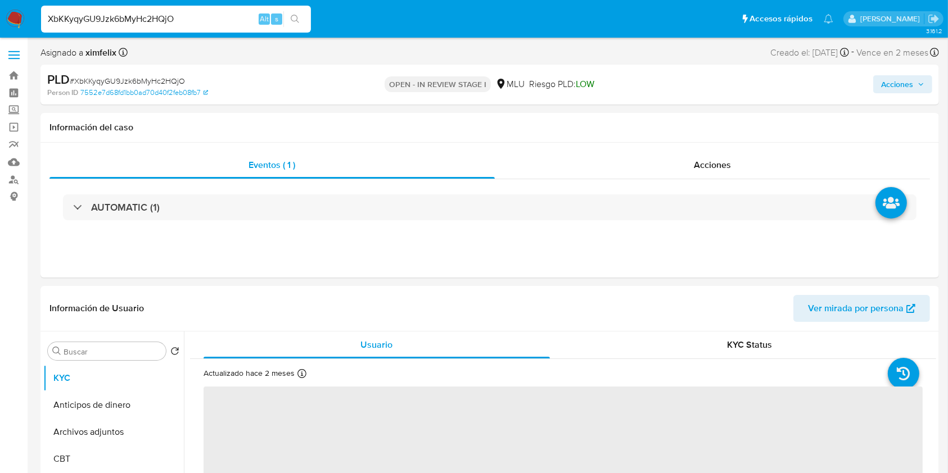
select select "10"
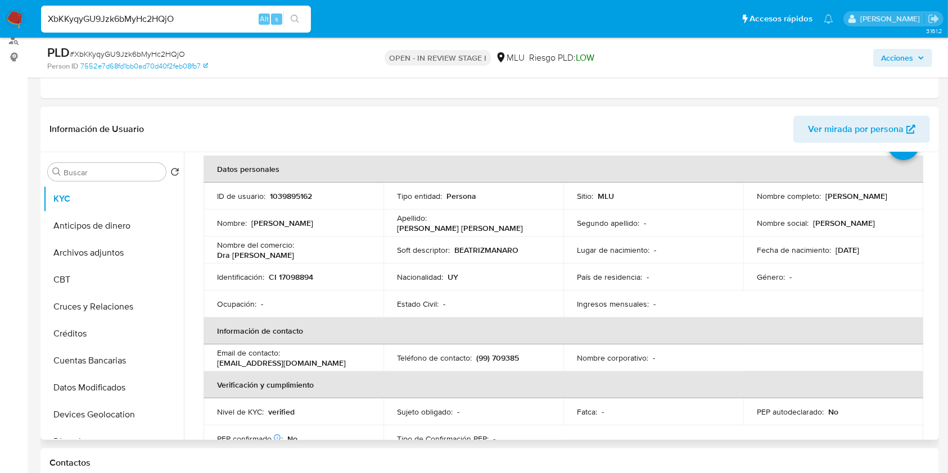
scroll to position [53, 0]
